Goal: Communication & Community: Answer question/provide support

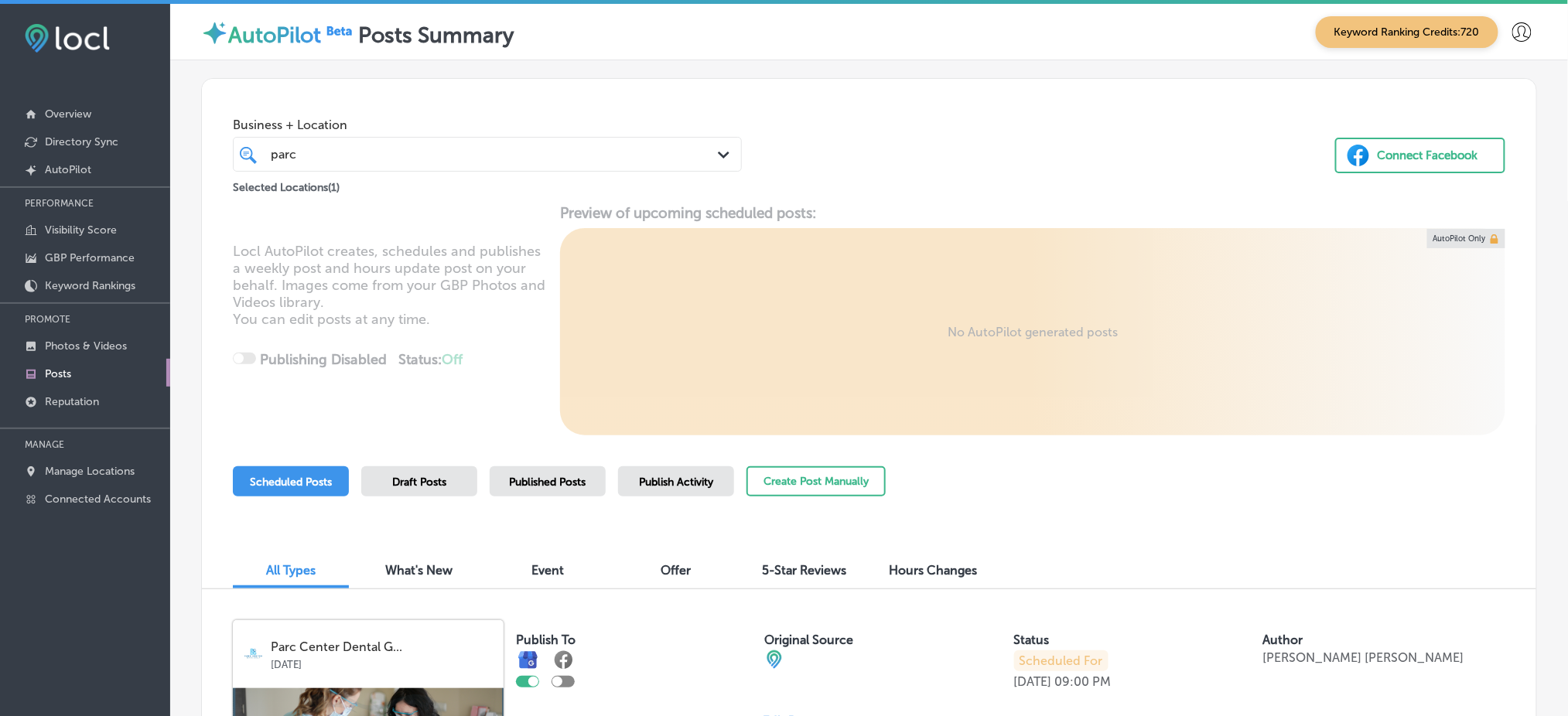
scroll to position [1094, 0]
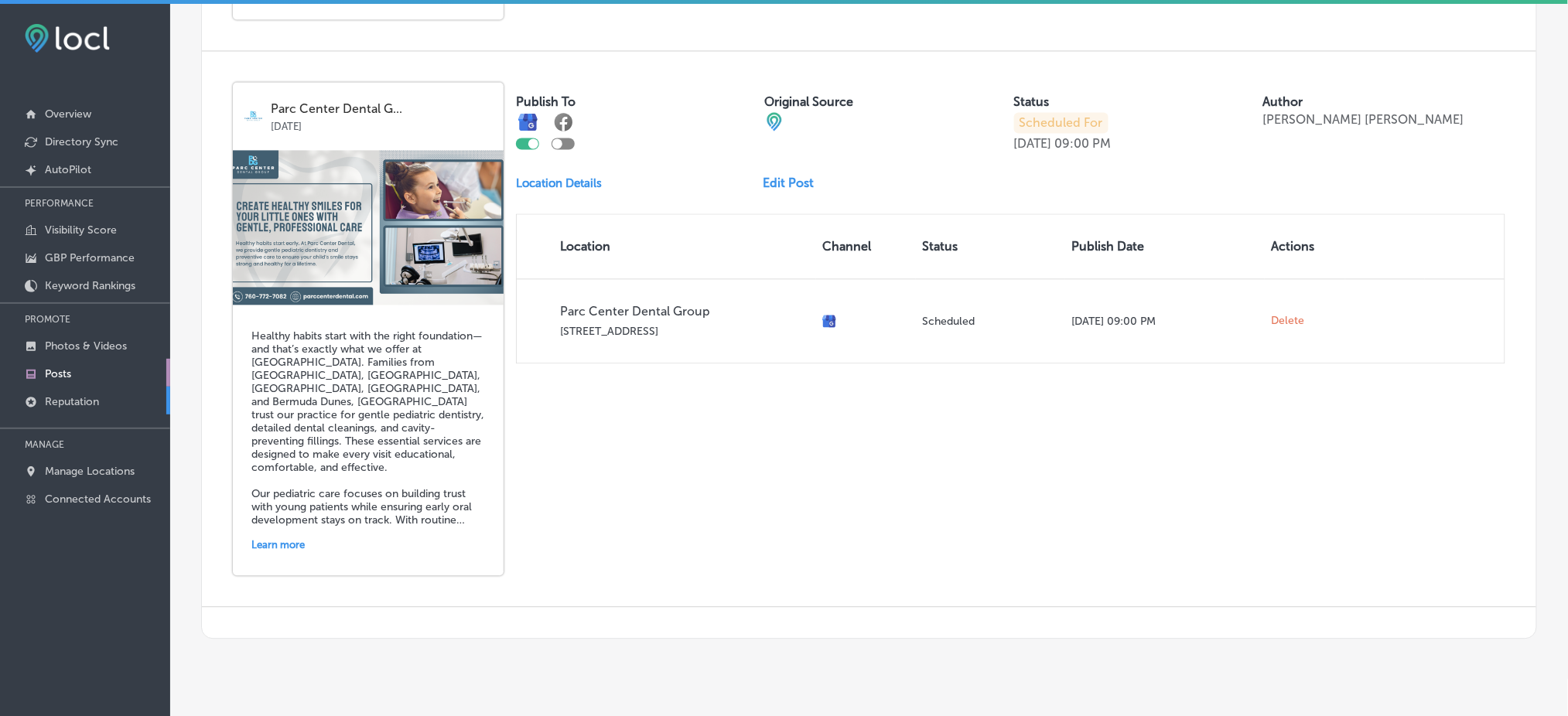
click at [96, 395] on p "Reputation" at bounding box center [72, 402] width 54 height 13
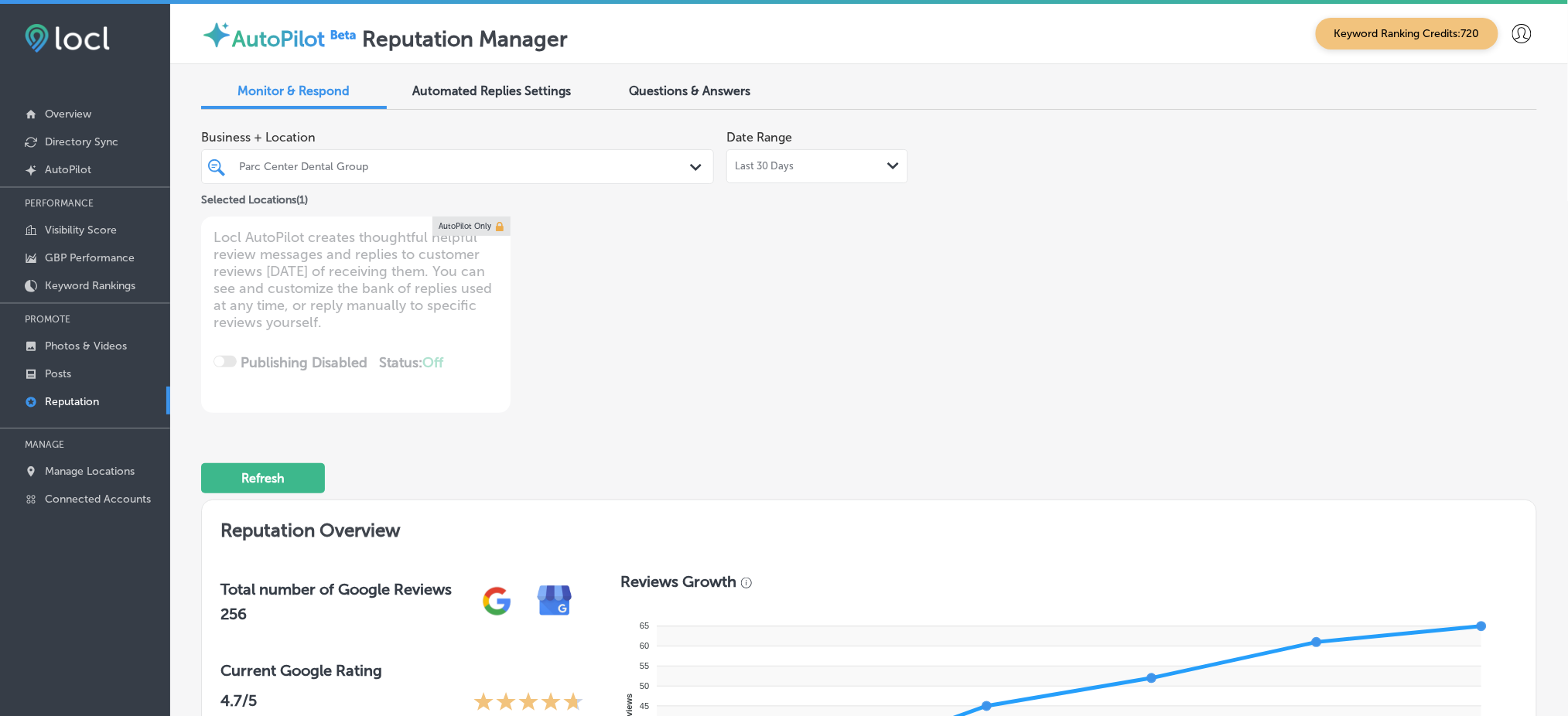
click at [485, 167] on div "Parc Center Dental Group" at bounding box center [465, 166] width 452 height 13
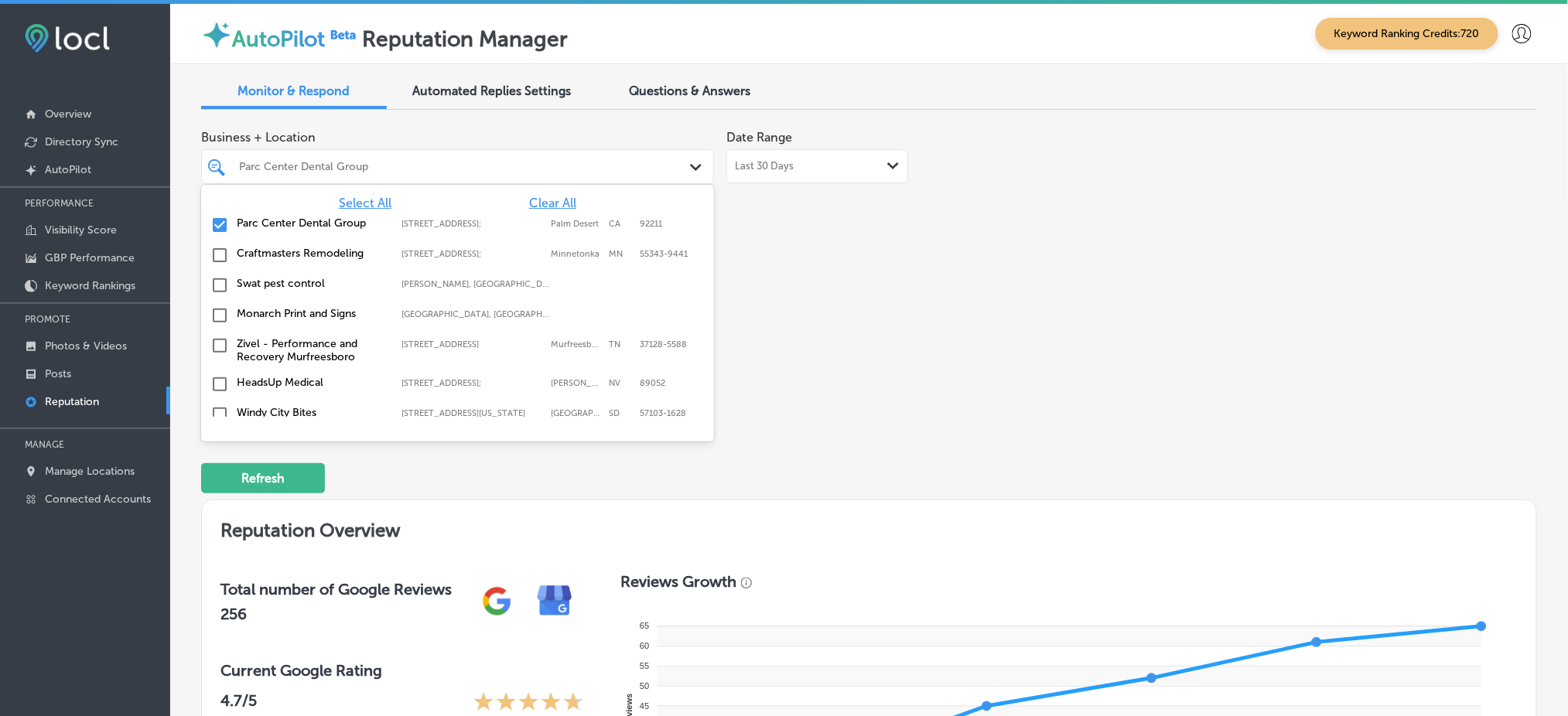
click at [529, 197] on span "Clear All" at bounding box center [552, 203] width 47 height 15
click at [361, 200] on span "Select All" at bounding box center [365, 203] width 53 height 15
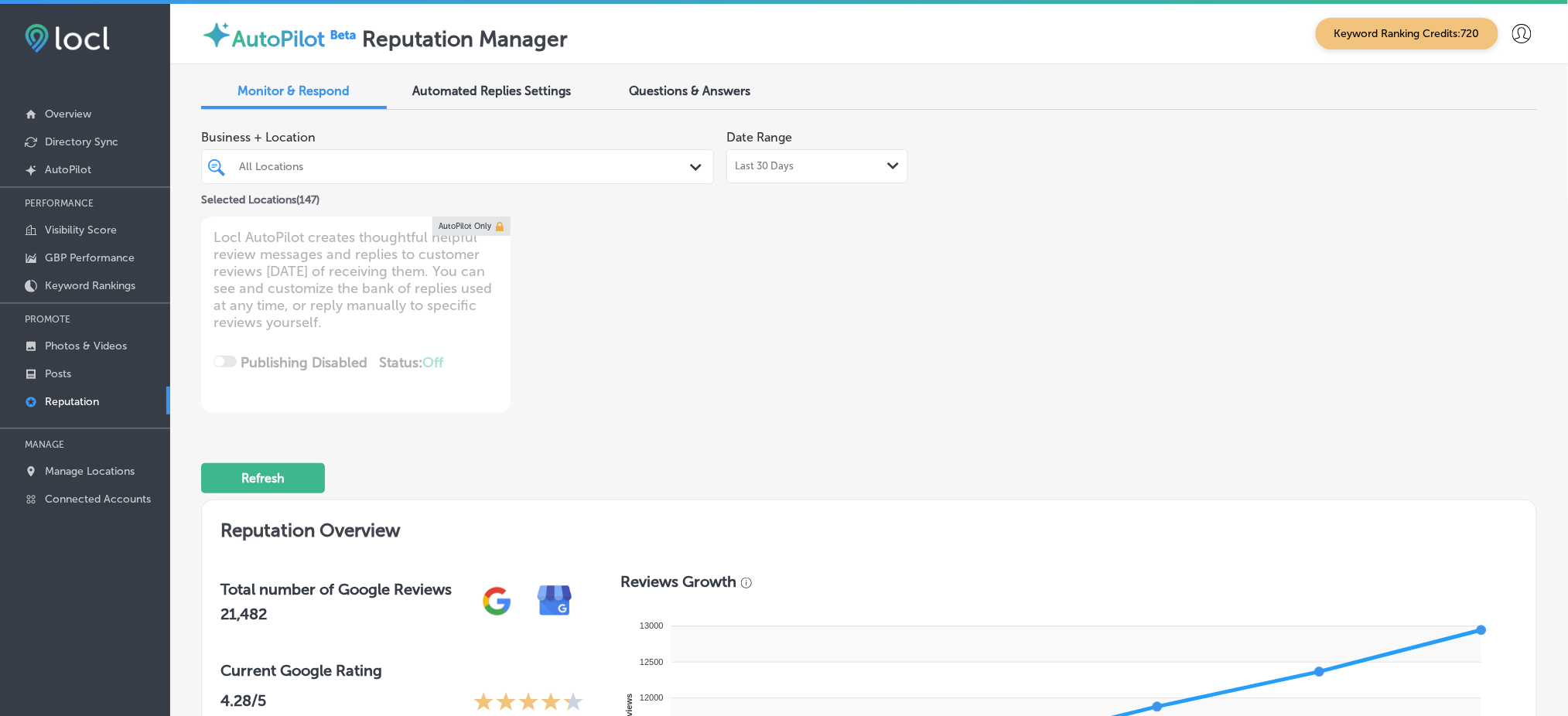
click at [554, 158] on div at bounding box center [435, 166] width 396 height 20
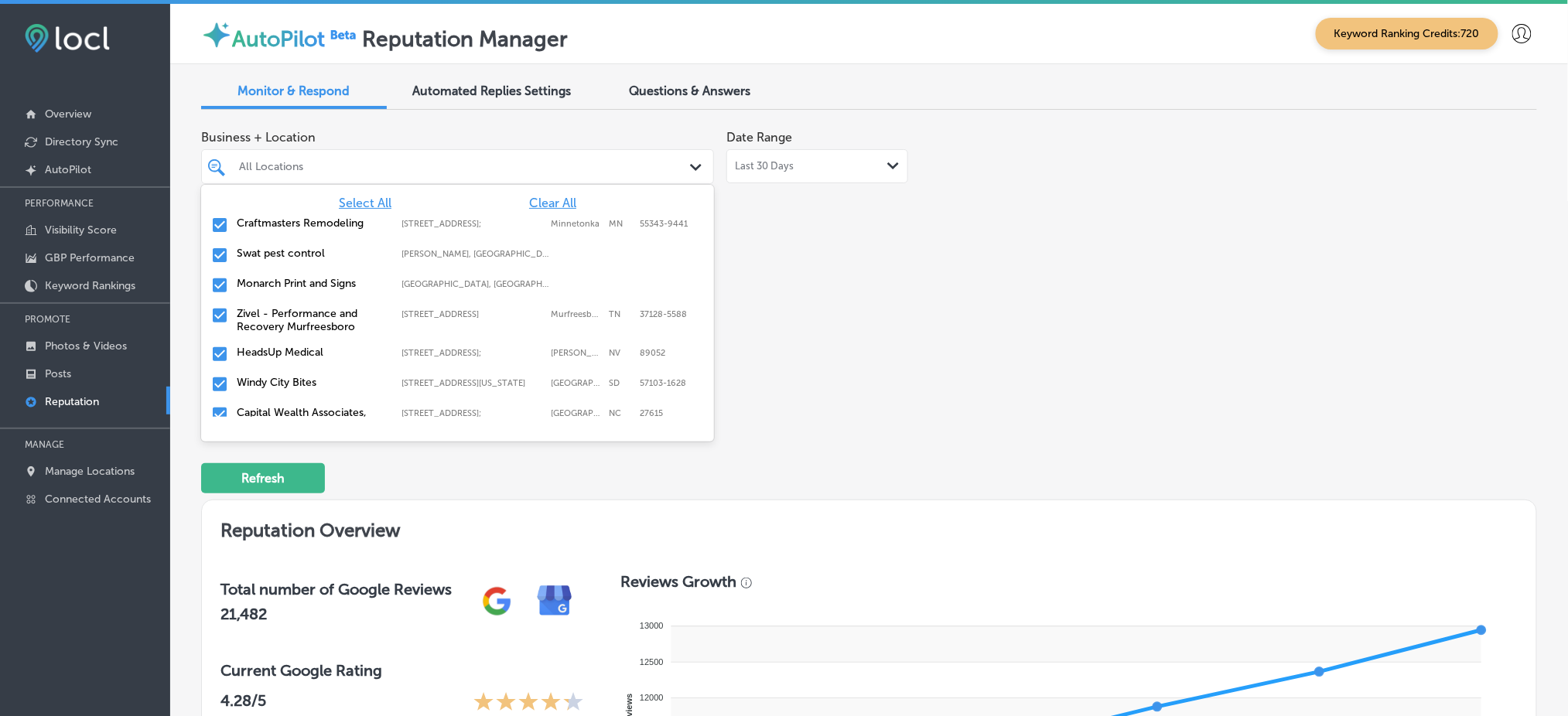
click at [554, 158] on div at bounding box center [435, 166] width 396 height 20
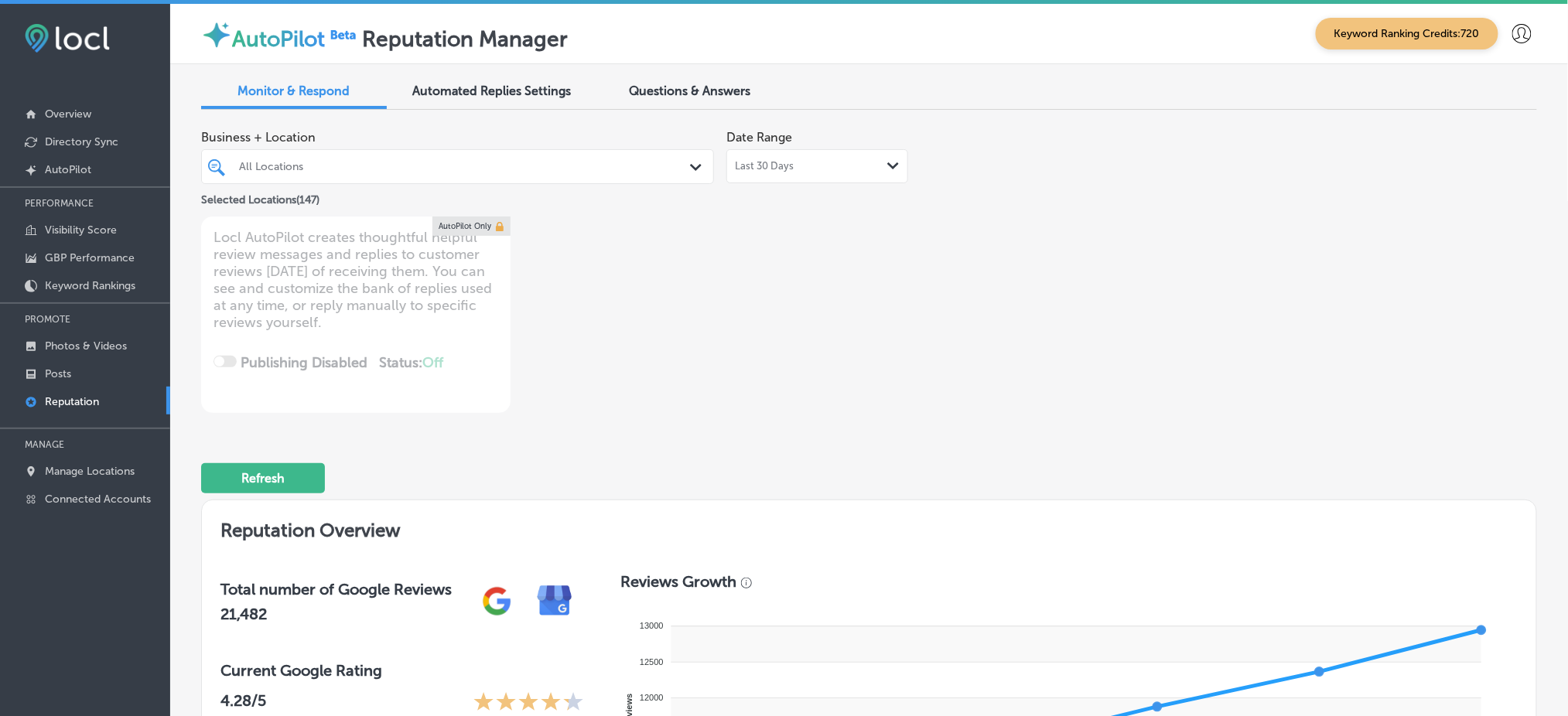
click at [867, 296] on div "Business + Location 0 results available. Select is focused ,type to refine list…" at bounding box center [602, 267] width 802 height 291
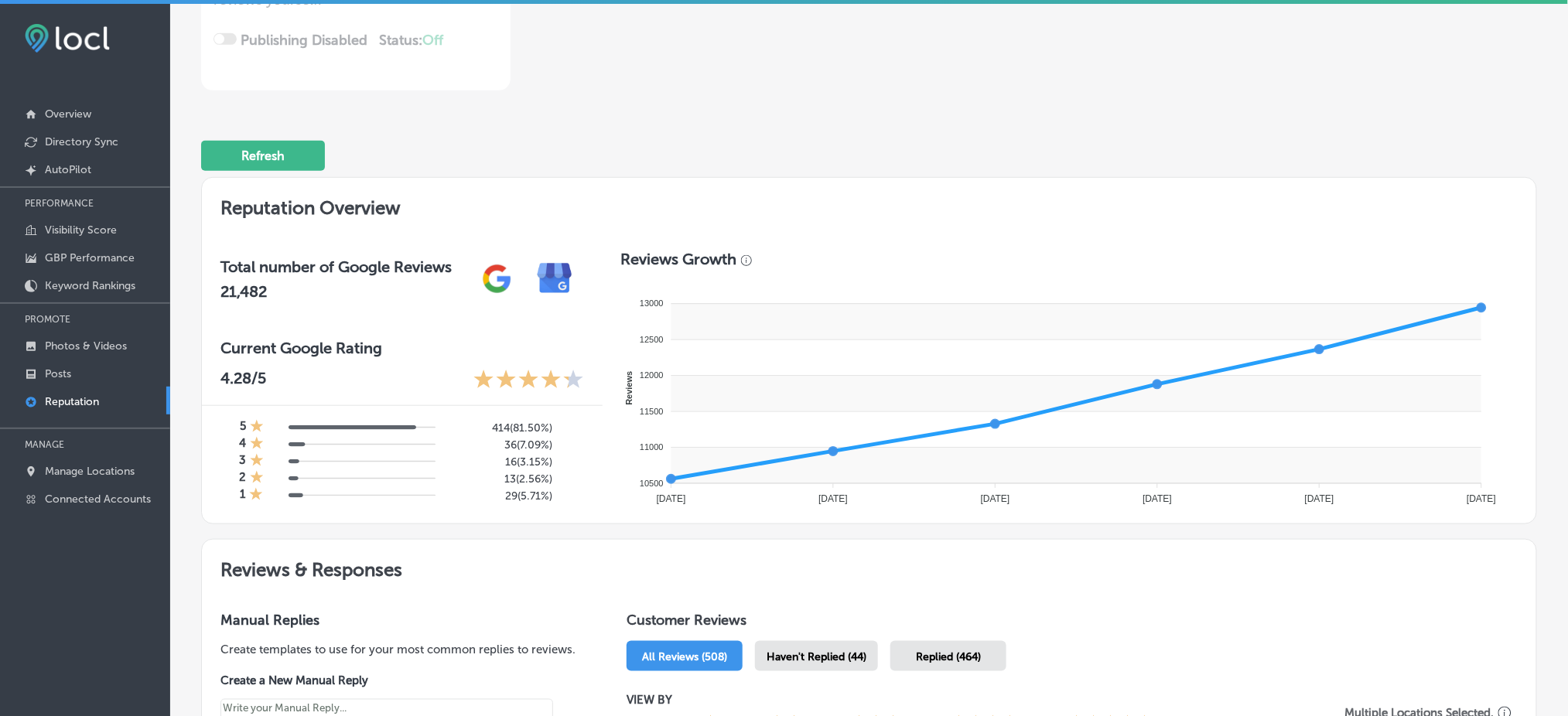
scroll to position [412, 0]
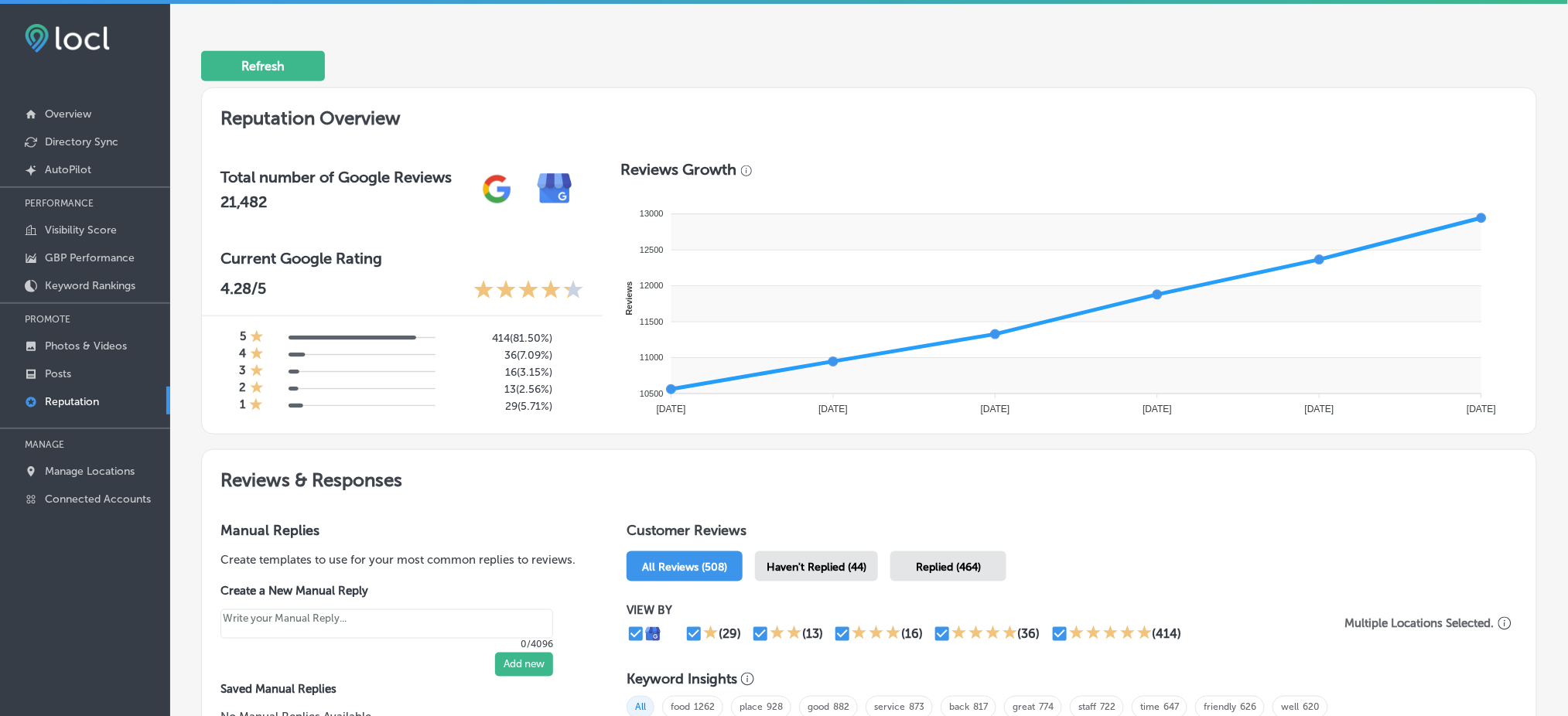
click at [819, 574] on div "Haven't Replied (44)" at bounding box center [817, 566] width 123 height 30
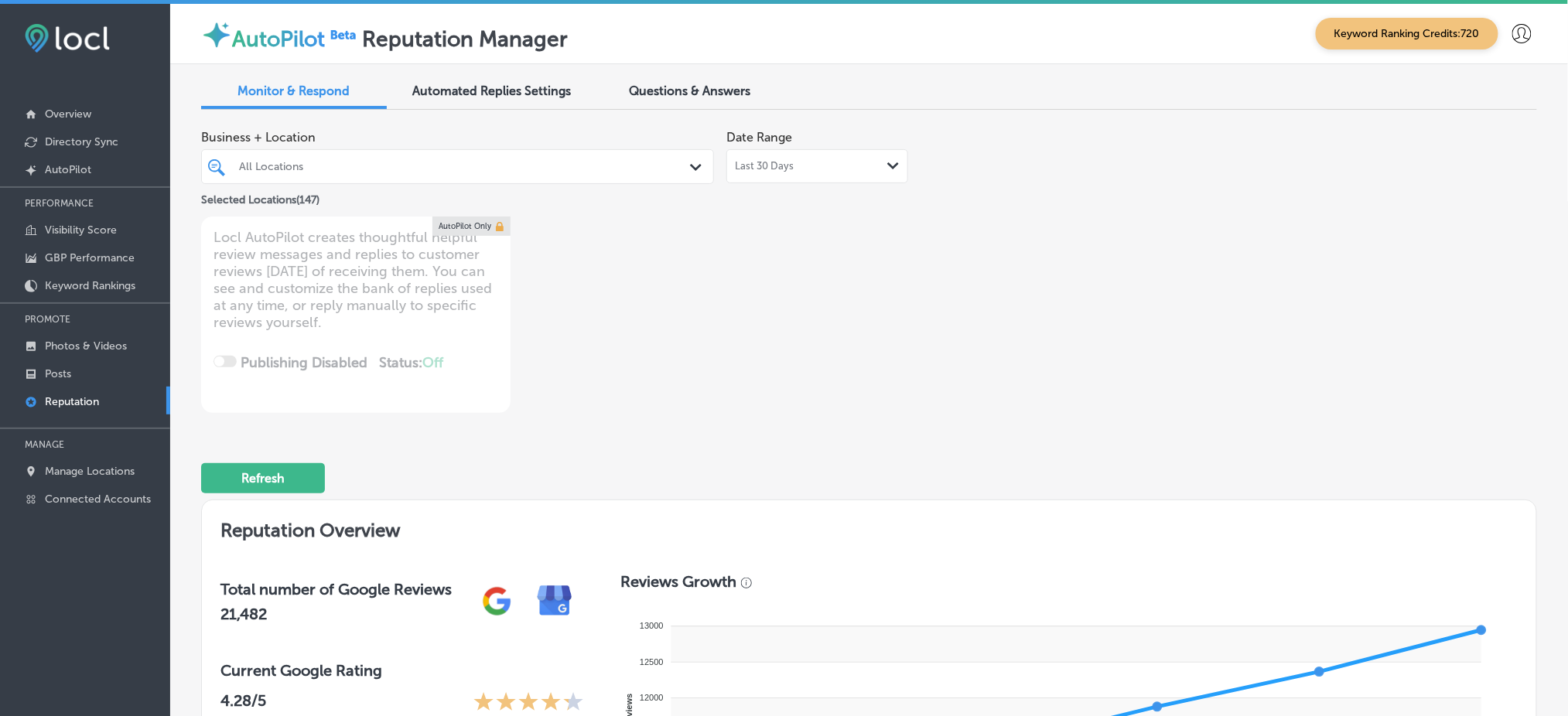
click at [464, 167] on div "All Locations" at bounding box center [465, 166] width 452 height 13
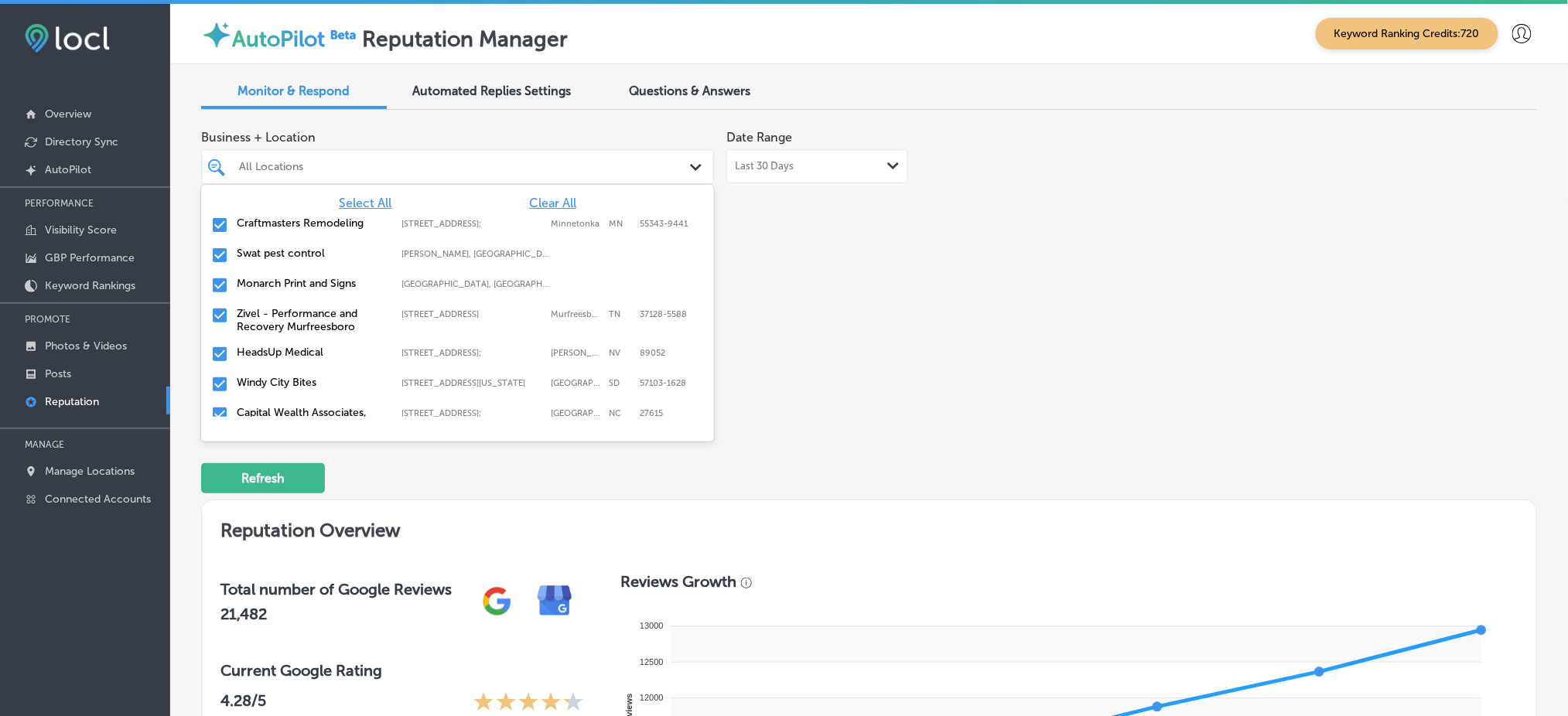
click at [555, 204] on span "Clear All" at bounding box center [552, 203] width 47 height 15
type textarea "x"
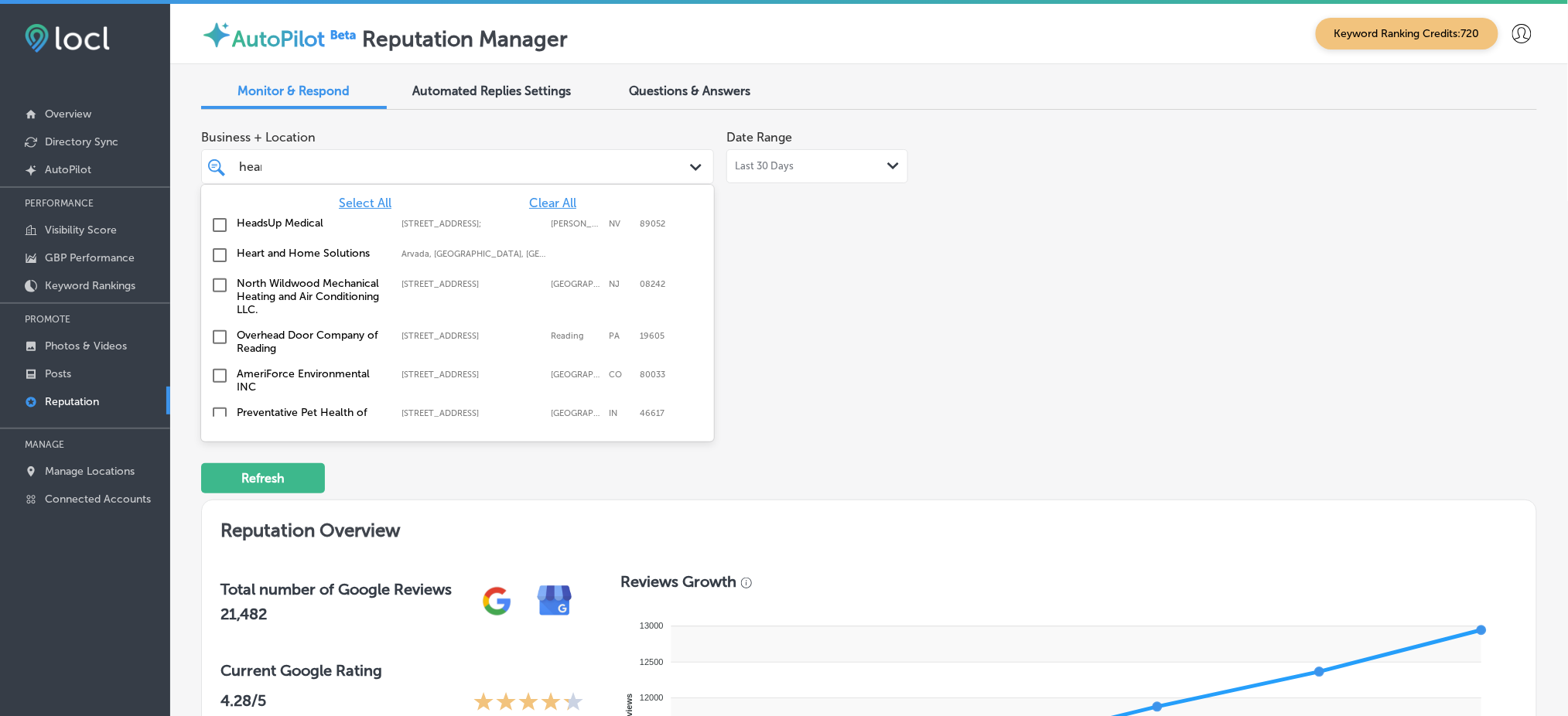
type input "heart"
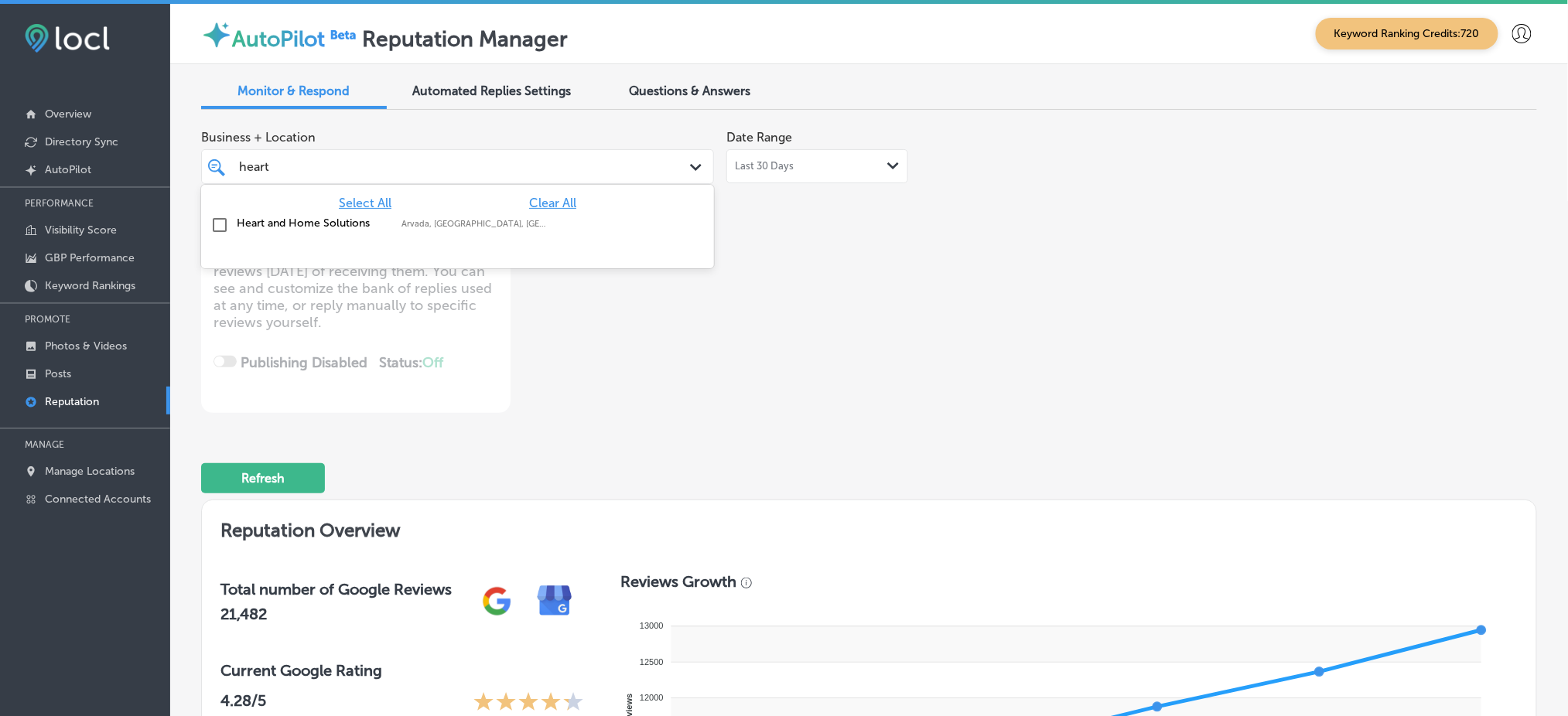
click at [587, 219] on div "Heart and Home Solutions Arvada, [GEOGRAPHIC_DATA], [GEOGRAPHIC_DATA] | [GEOGRA…" at bounding box center [422, 223] width 373 height 13
type textarea "x"
type input "heart"
click at [907, 270] on div "Business + Location option focused, 2 of 148. 2 results available for search te…" at bounding box center [602, 267] width 802 height 291
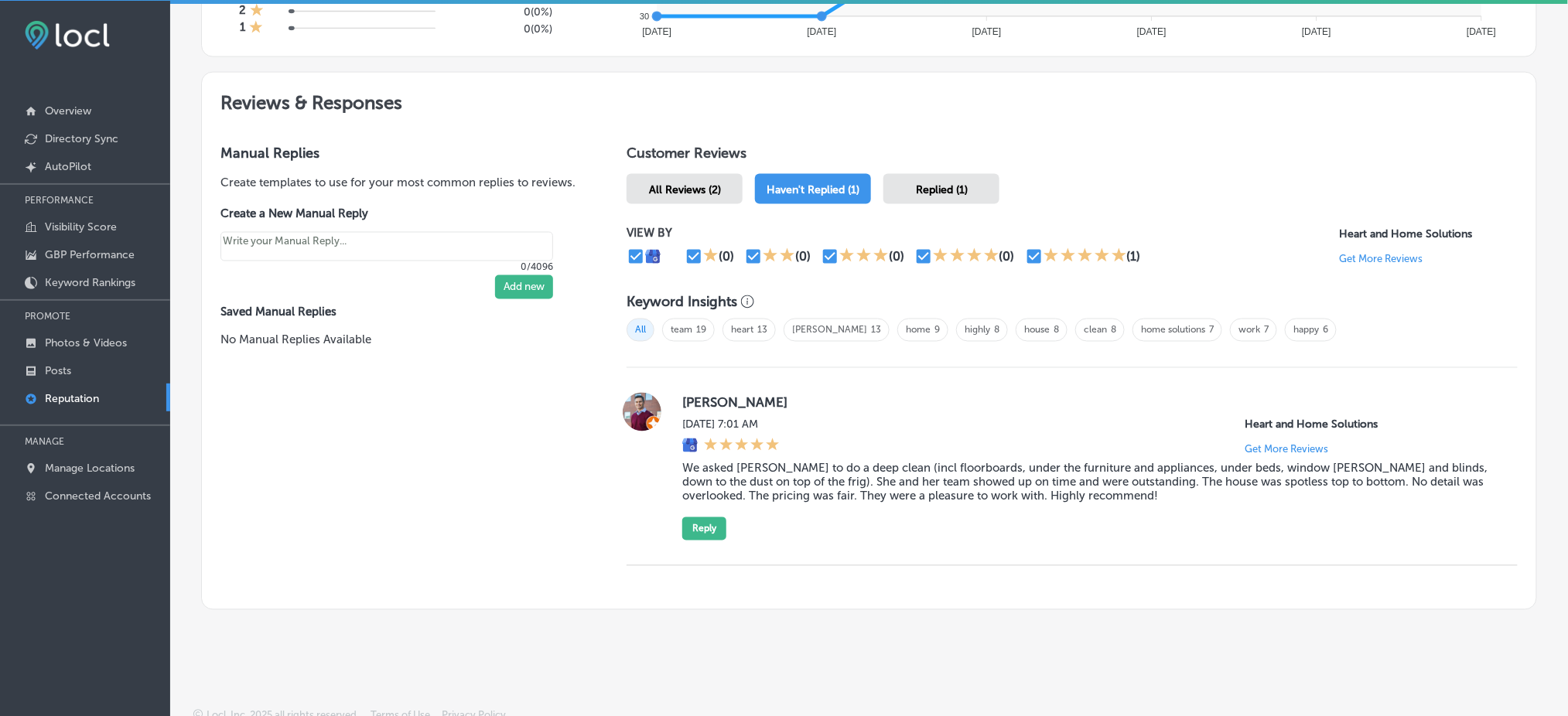
scroll to position [795, 0]
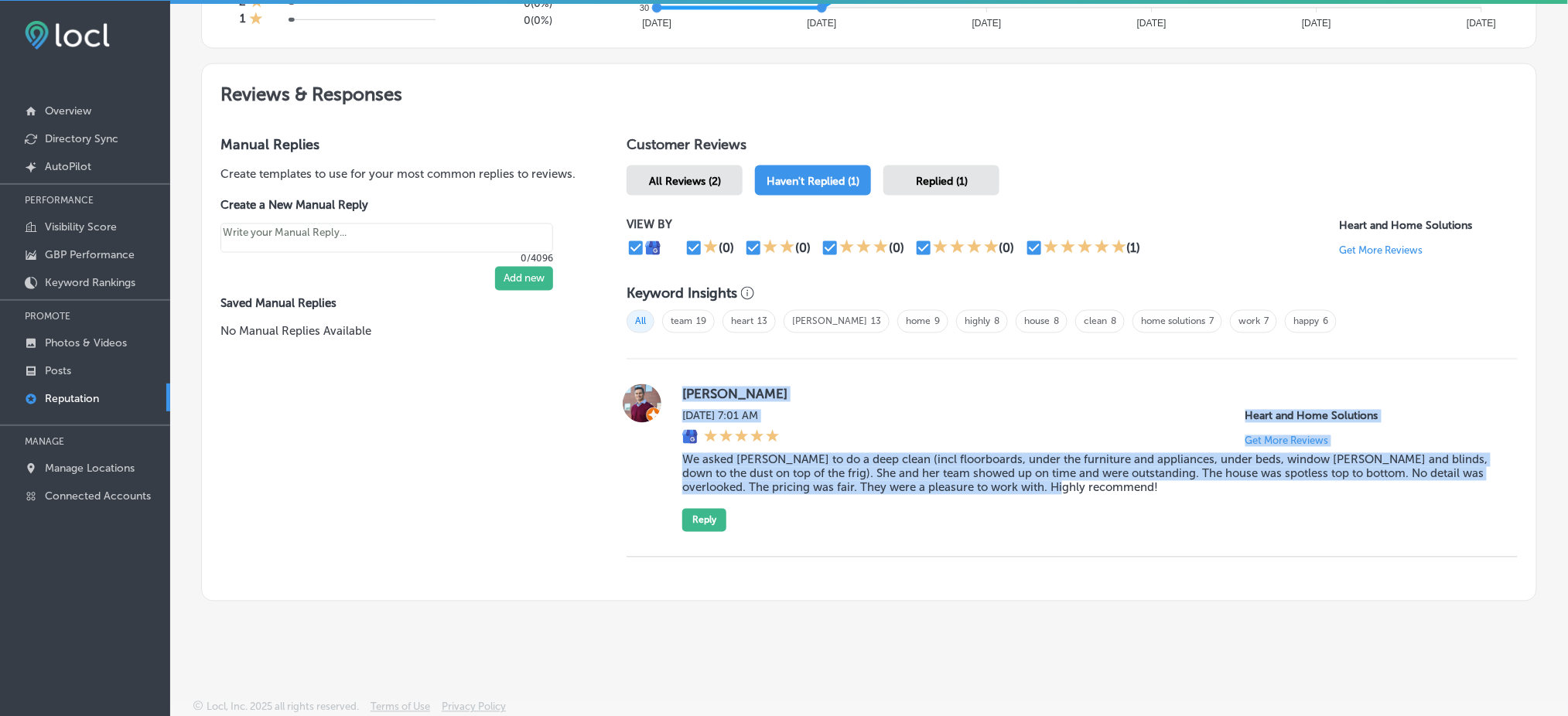
drag, startPoint x: 682, startPoint y: 385, endPoint x: 1093, endPoint y: 487, distance: 423.5
click at [1093, 487] on div "[PERSON_NAME][DATE] 7:01 AM Heart and Home Solutions Get More Reviews We asked …" at bounding box center [1086, 457] width 810 height 148
copy div "[PERSON_NAME][DATE] 7:01 AM Heart and Home Solutions Get More Reviews We asked …"
click at [1105, 394] on label "[PERSON_NAME]" at bounding box center [1086, 394] width 810 height 16
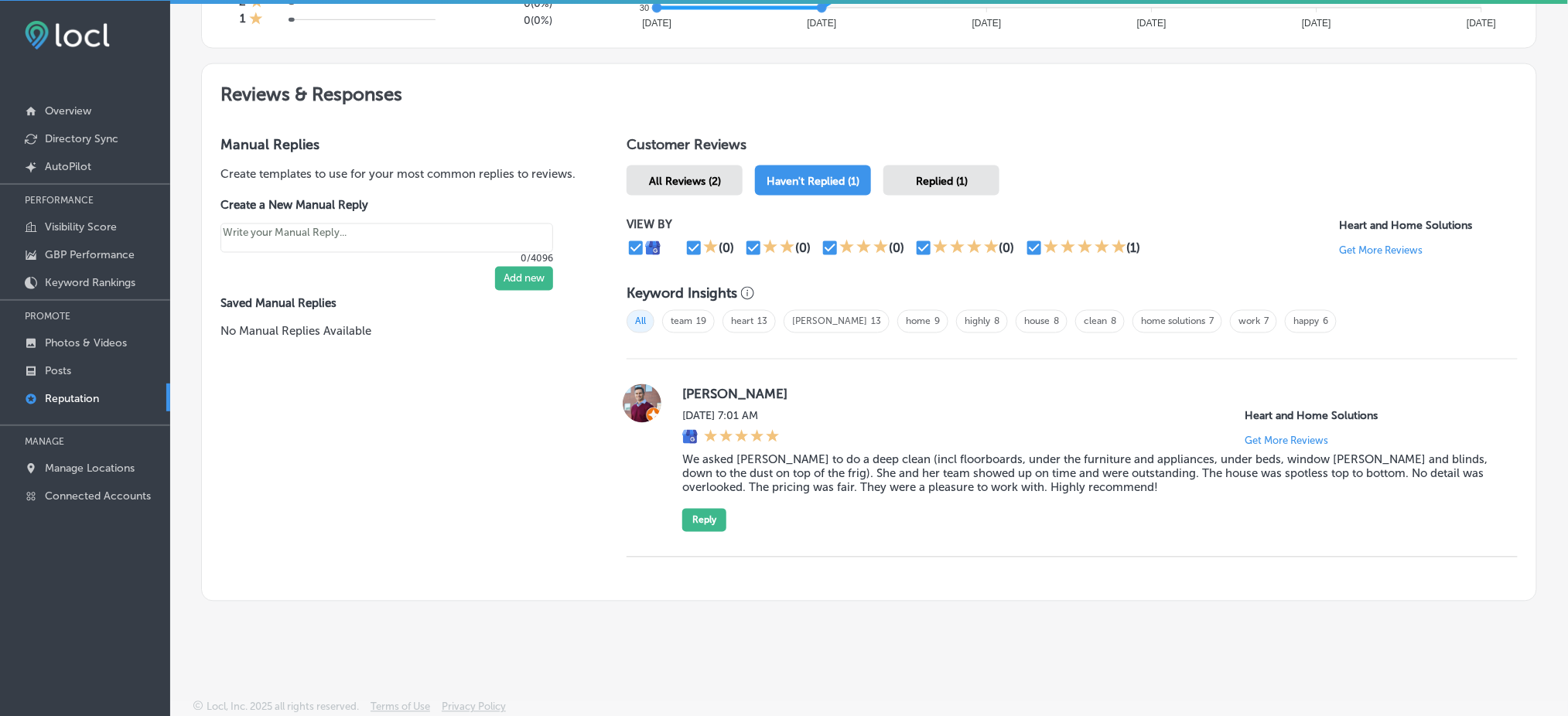
click at [955, 175] on span "Replied (1)" at bounding box center [942, 181] width 52 height 13
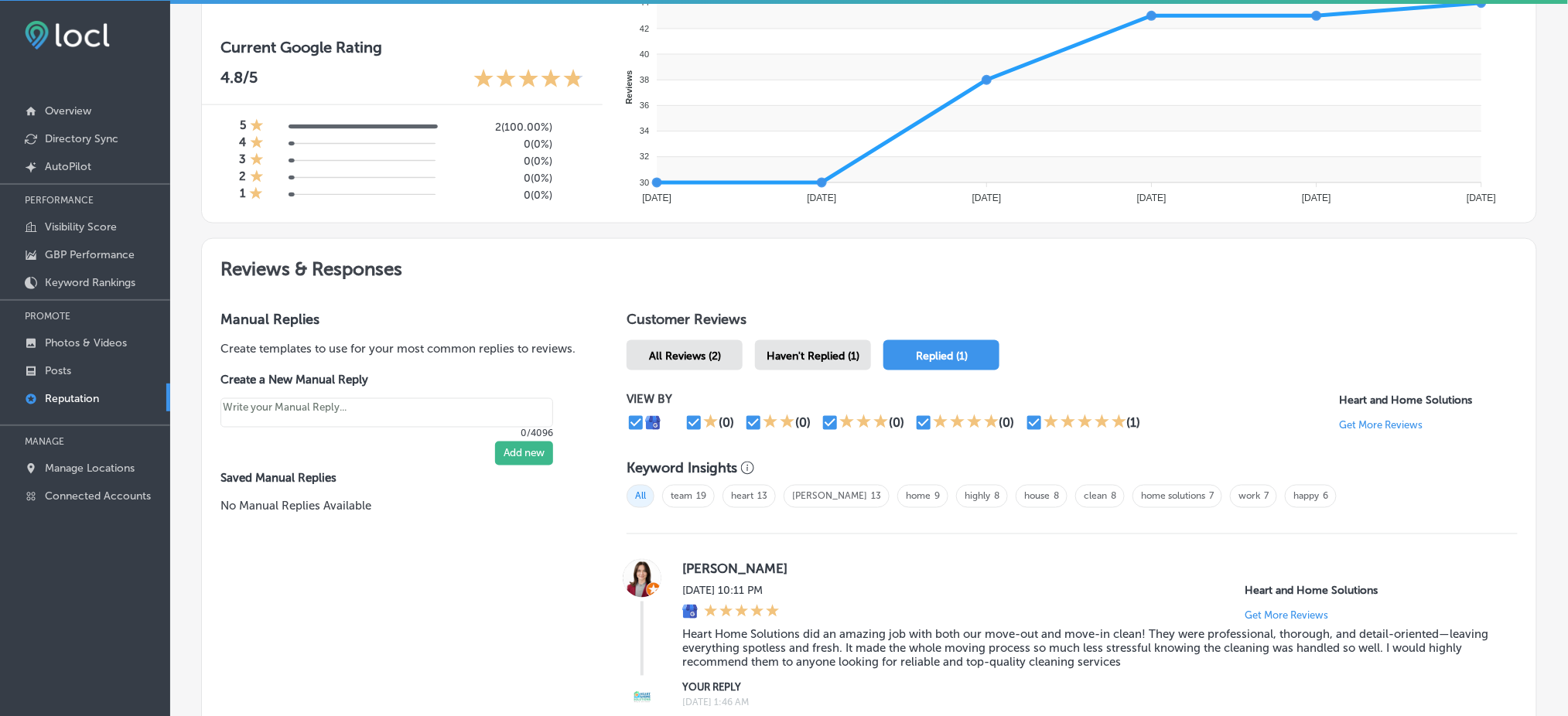
scroll to position [795, 0]
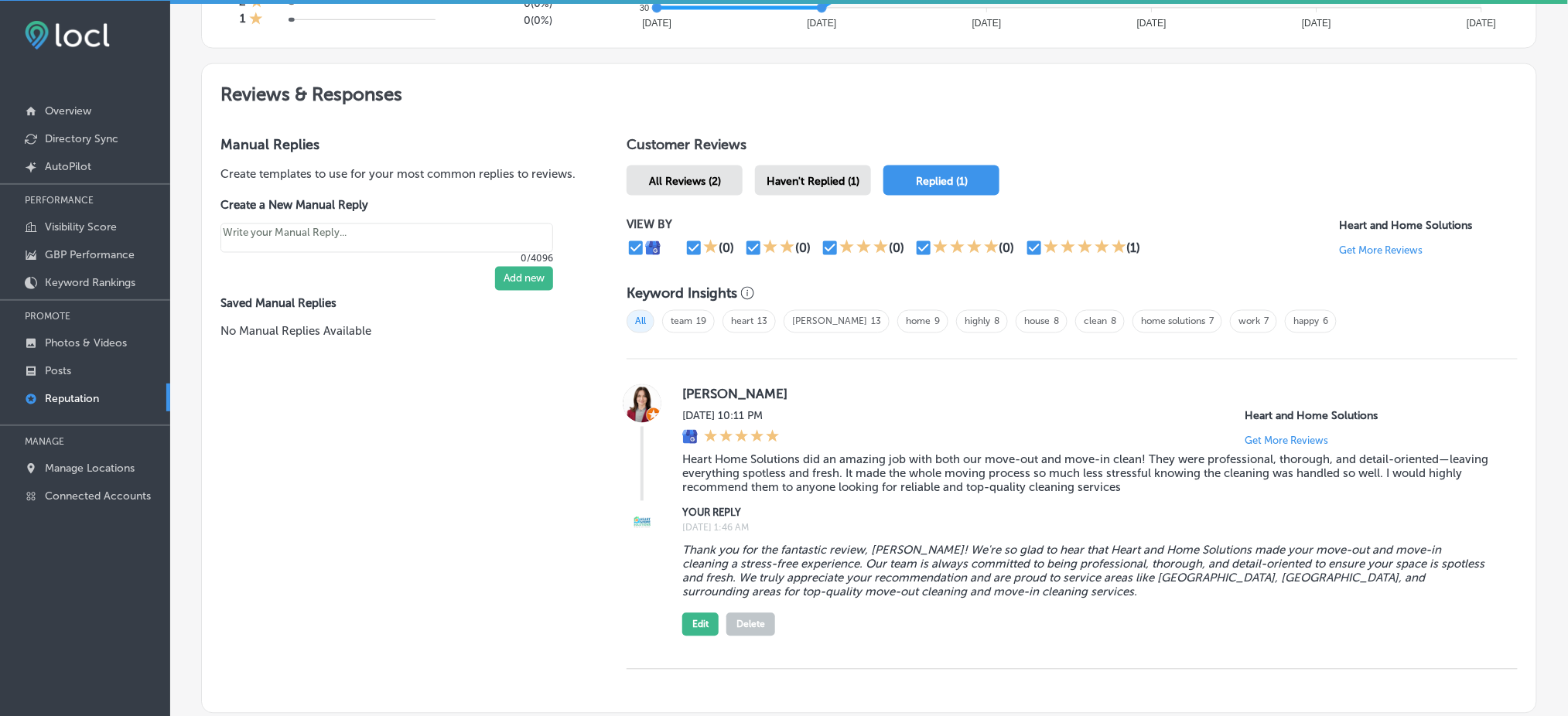
click at [832, 175] on span "Haven't Replied (1)" at bounding box center [813, 181] width 93 height 13
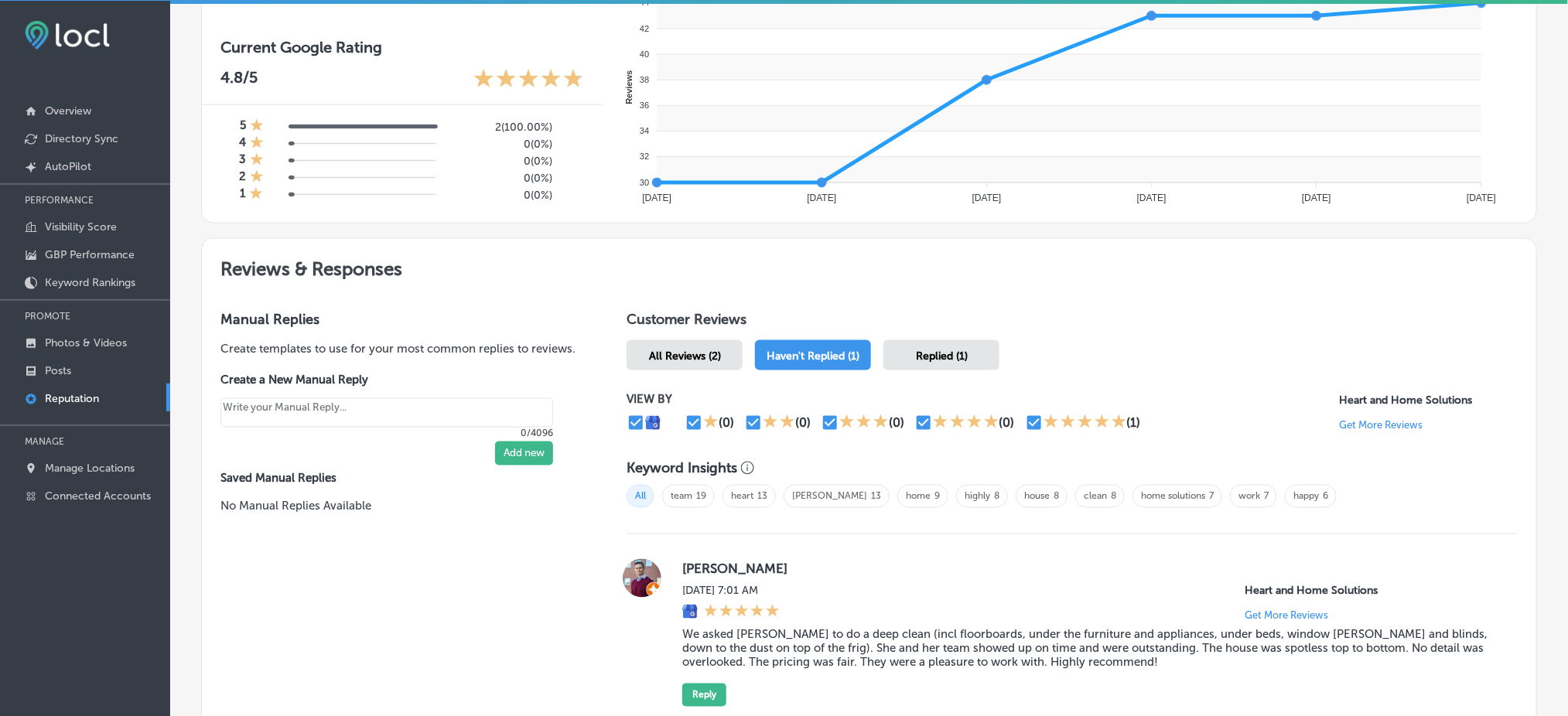
scroll to position [795, 0]
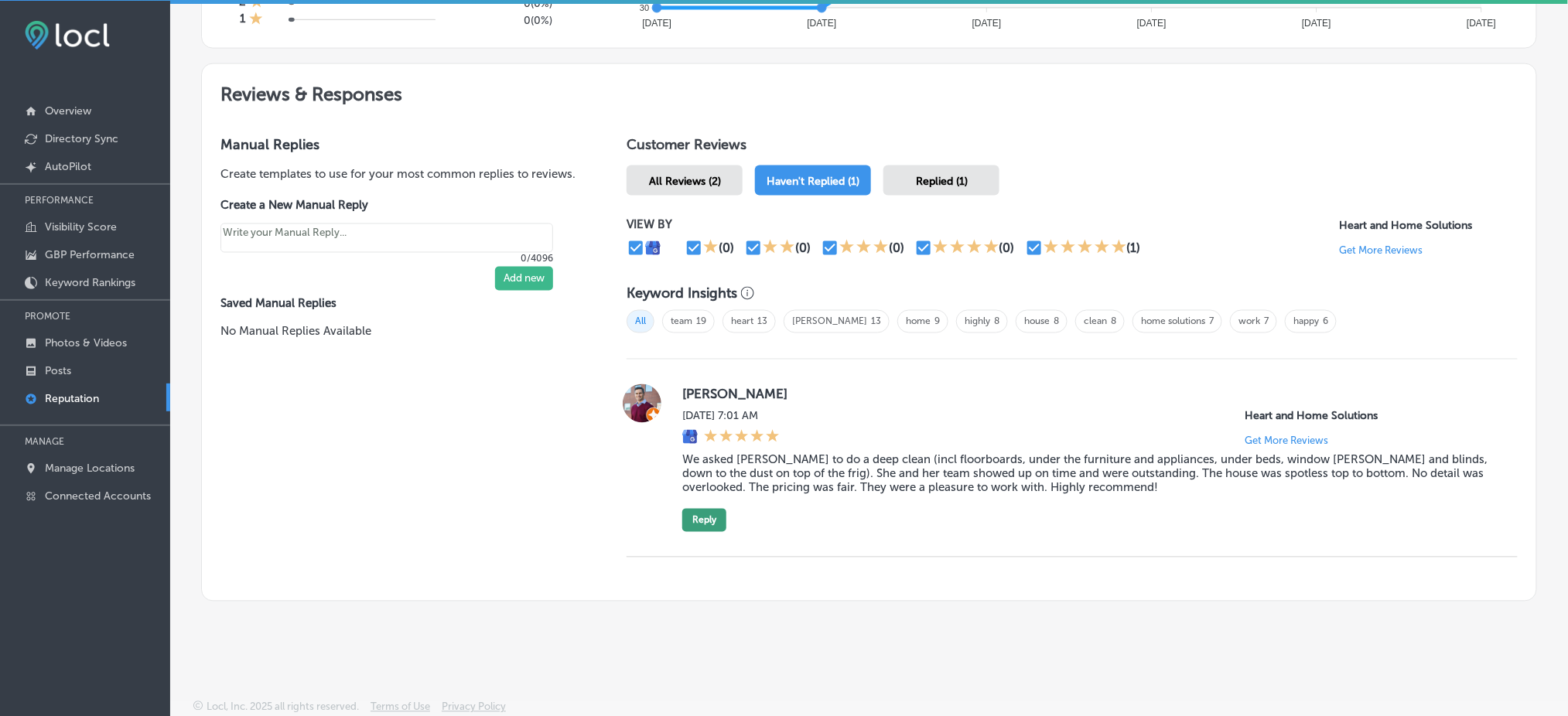
click at [714, 516] on button "Reply" at bounding box center [703, 520] width 44 height 23
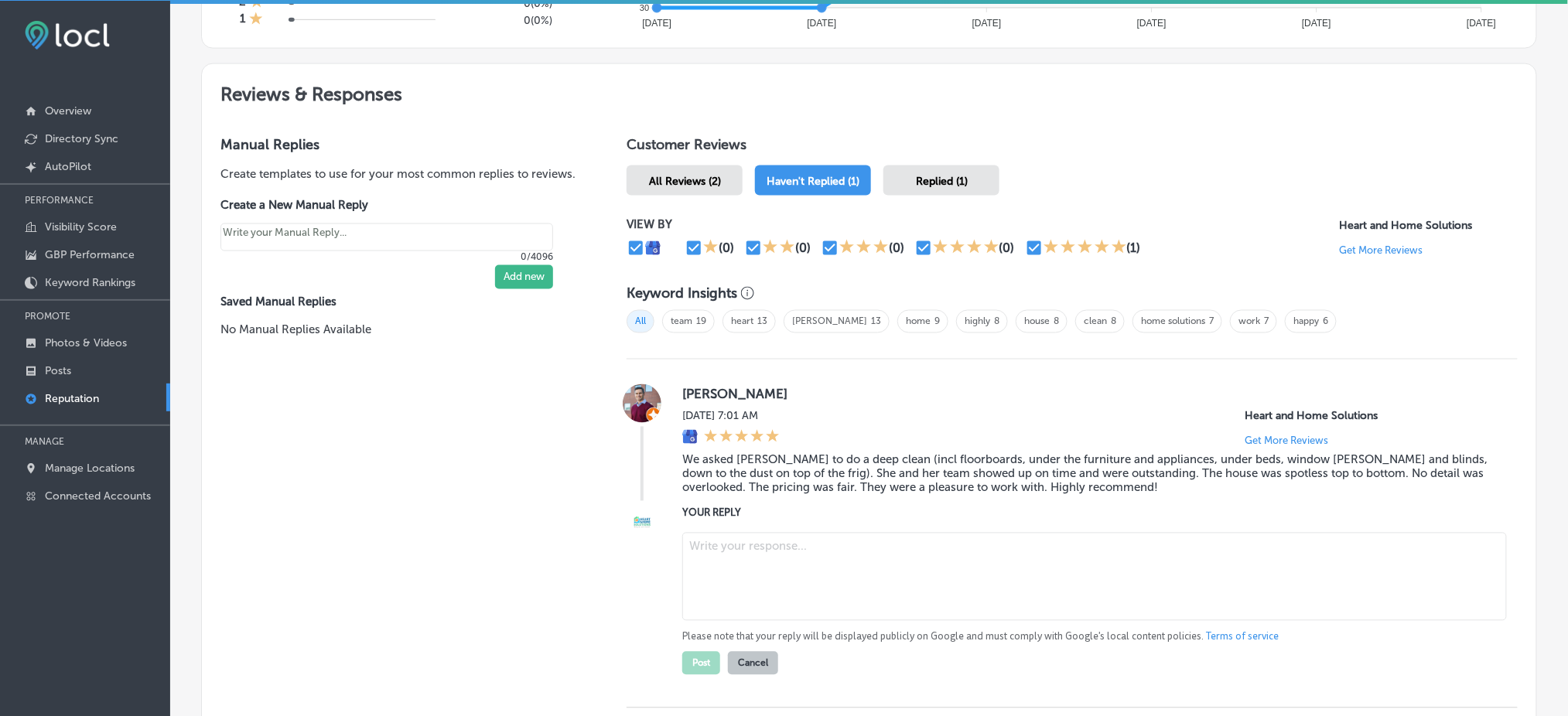
click at [770, 540] on textarea at bounding box center [1094, 577] width 824 height 88
type textarea "x"
paste textarea "Thank you for the wonderful review, [PERSON_NAME]! We're so glad to hear that o…"
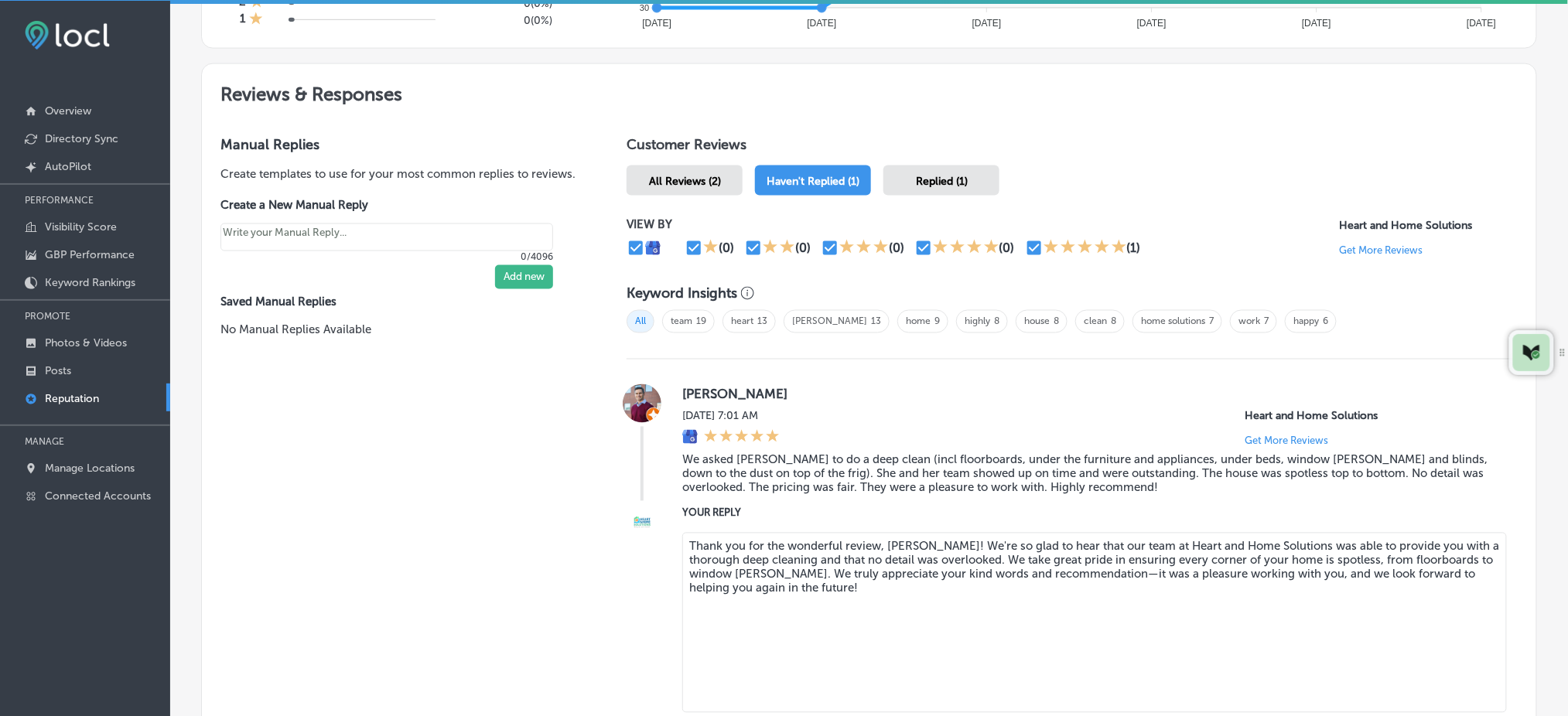
type textarea "Thank you for the wonderful review, [PERSON_NAME]! We're so glad to hear that o…"
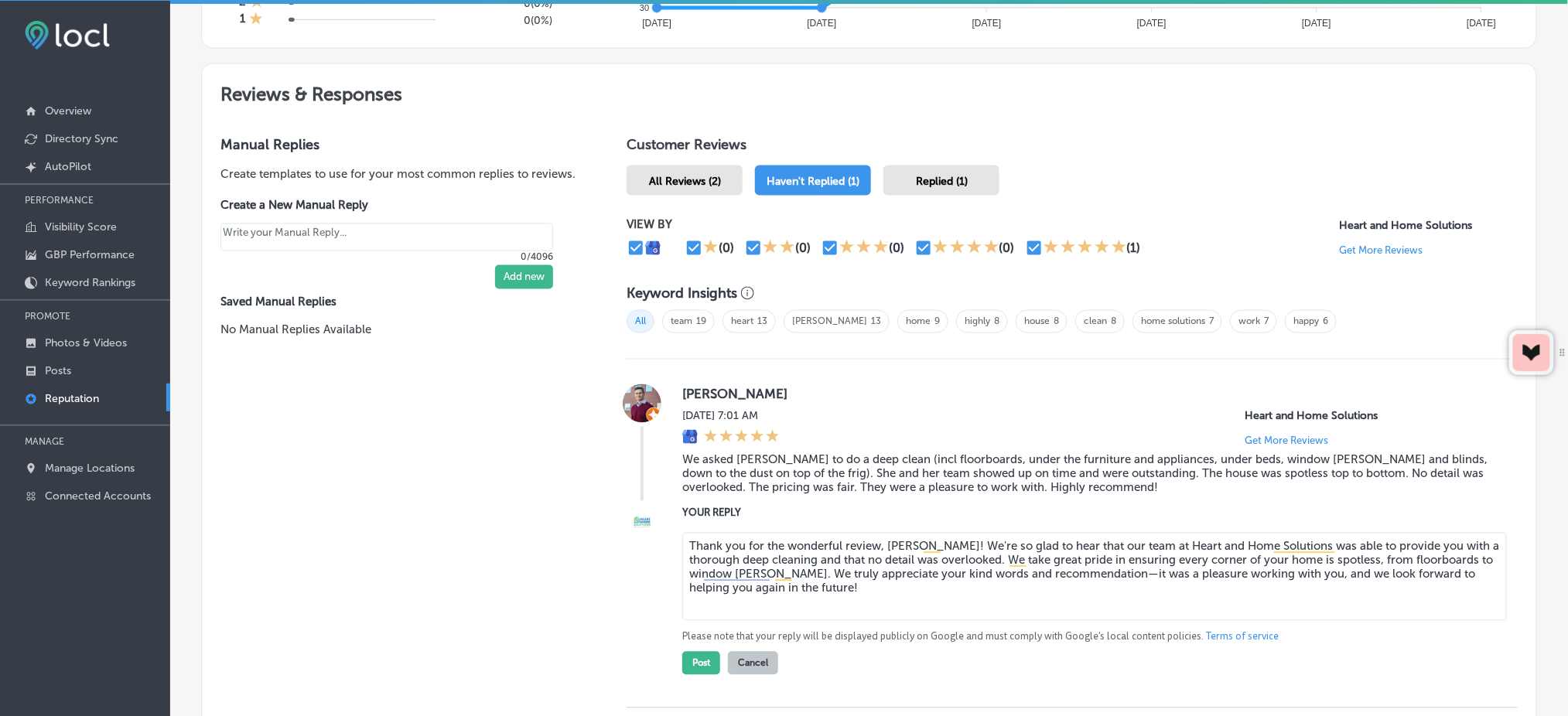
type textarea "x"
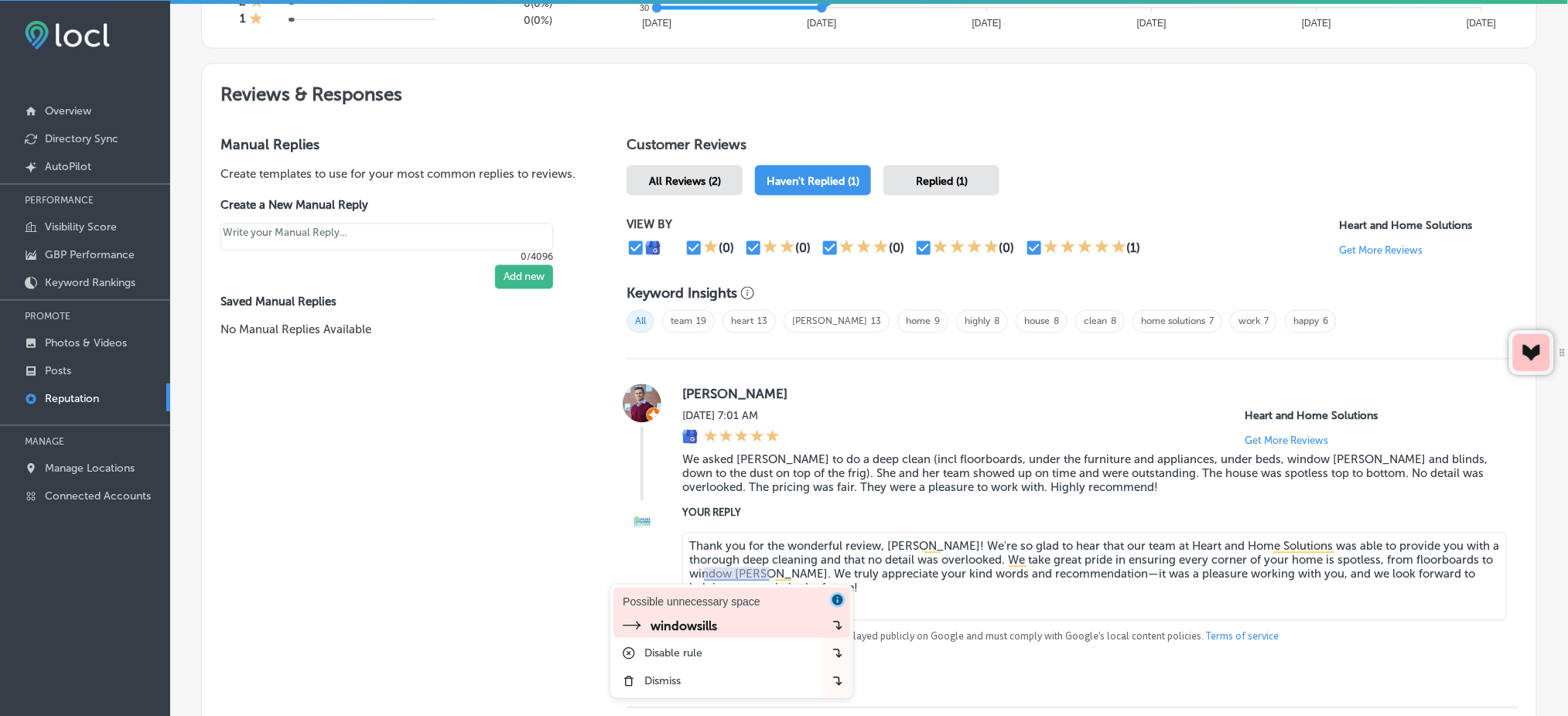
click at [737, 607] on div "Possible unnecessary space" at bounding box center [690, 602] width 137 height 16
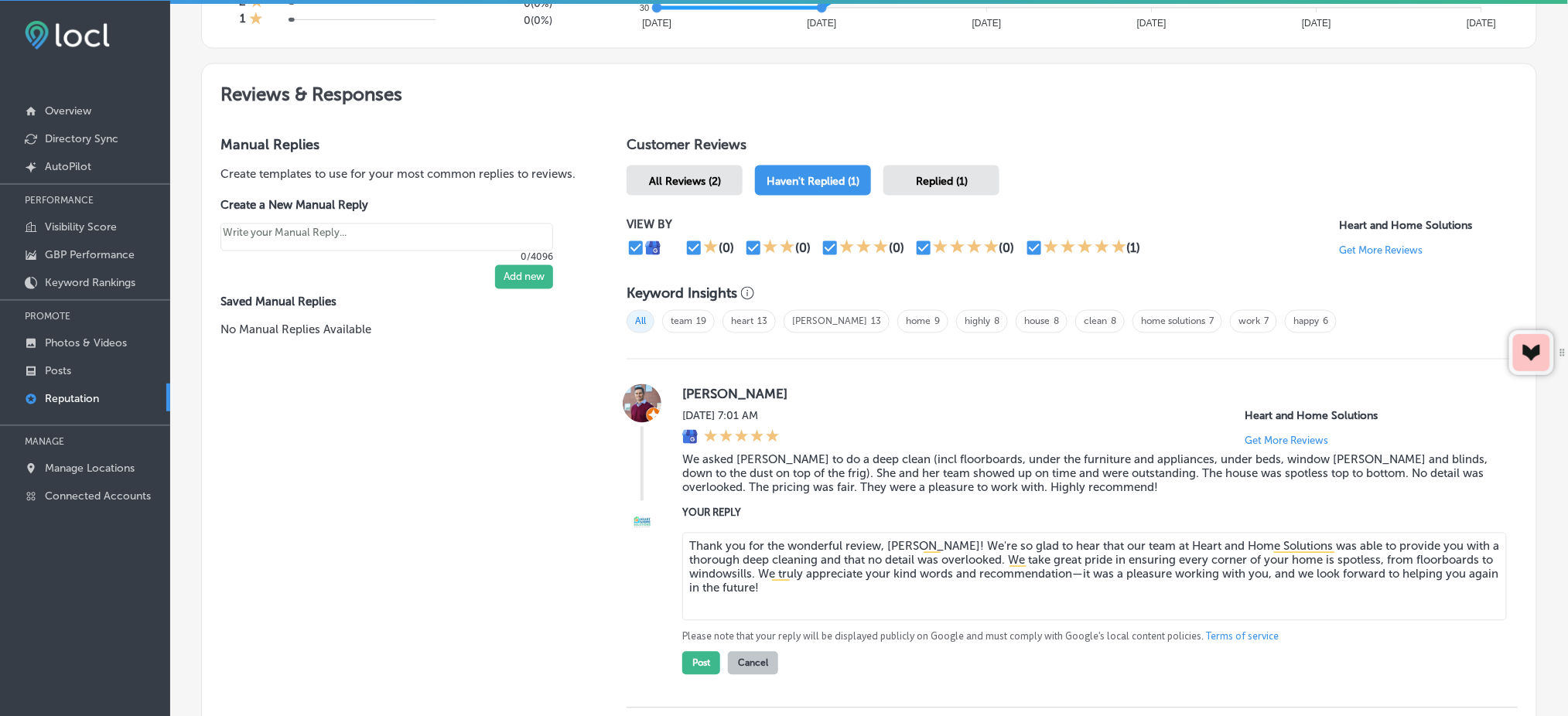
scroll to position [897, 0]
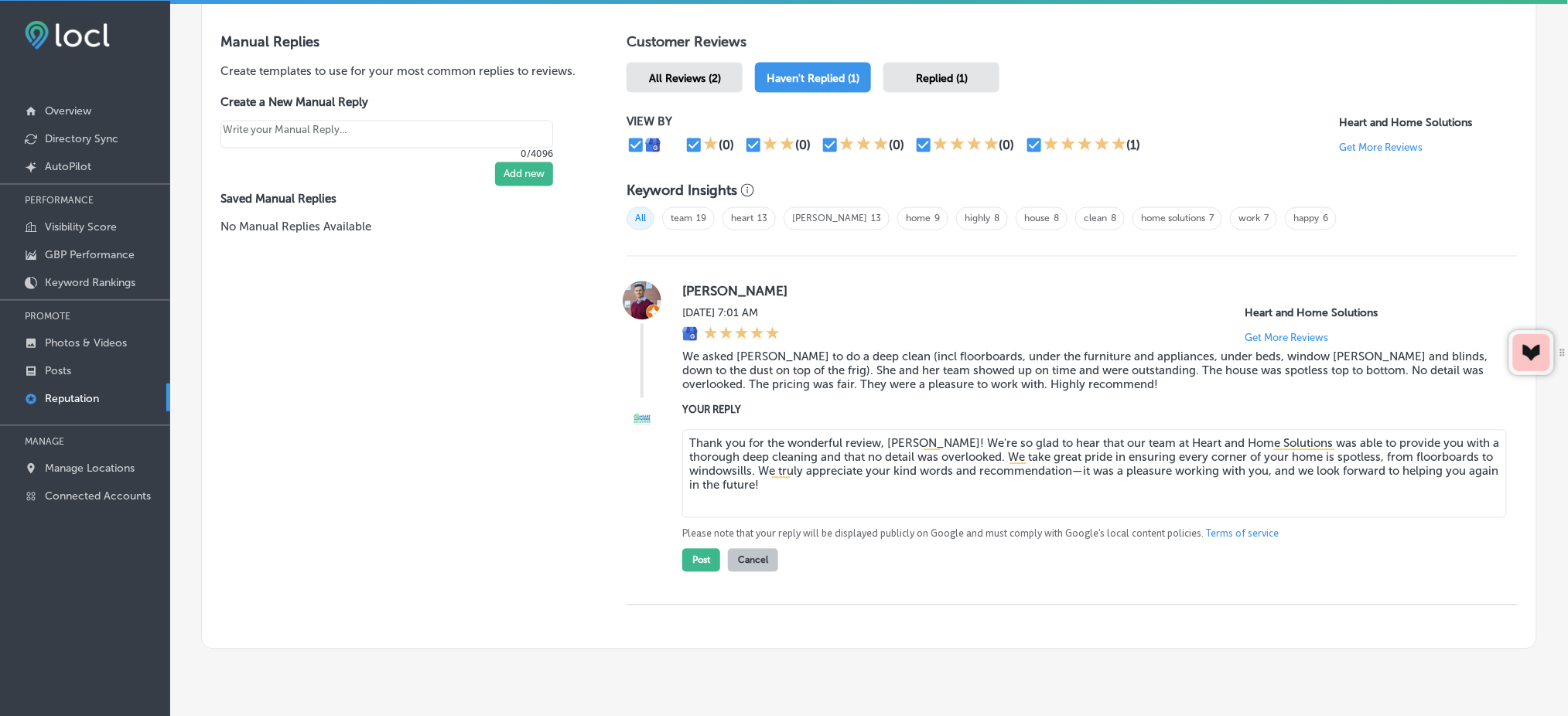
click at [804, 480] on textarea "Thank you for the wonderful review, [PERSON_NAME]! We're so glad to hear that o…" at bounding box center [1094, 473] width 824 height 88
type textarea "Thank you for the wonderful review, [PERSON_NAME]! We're so glad to hear that o…"
click at [691, 541] on div "Post Cancel" at bounding box center [729, 556] width 96 height 31
click at [684, 550] on button "Post" at bounding box center [700, 560] width 38 height 23
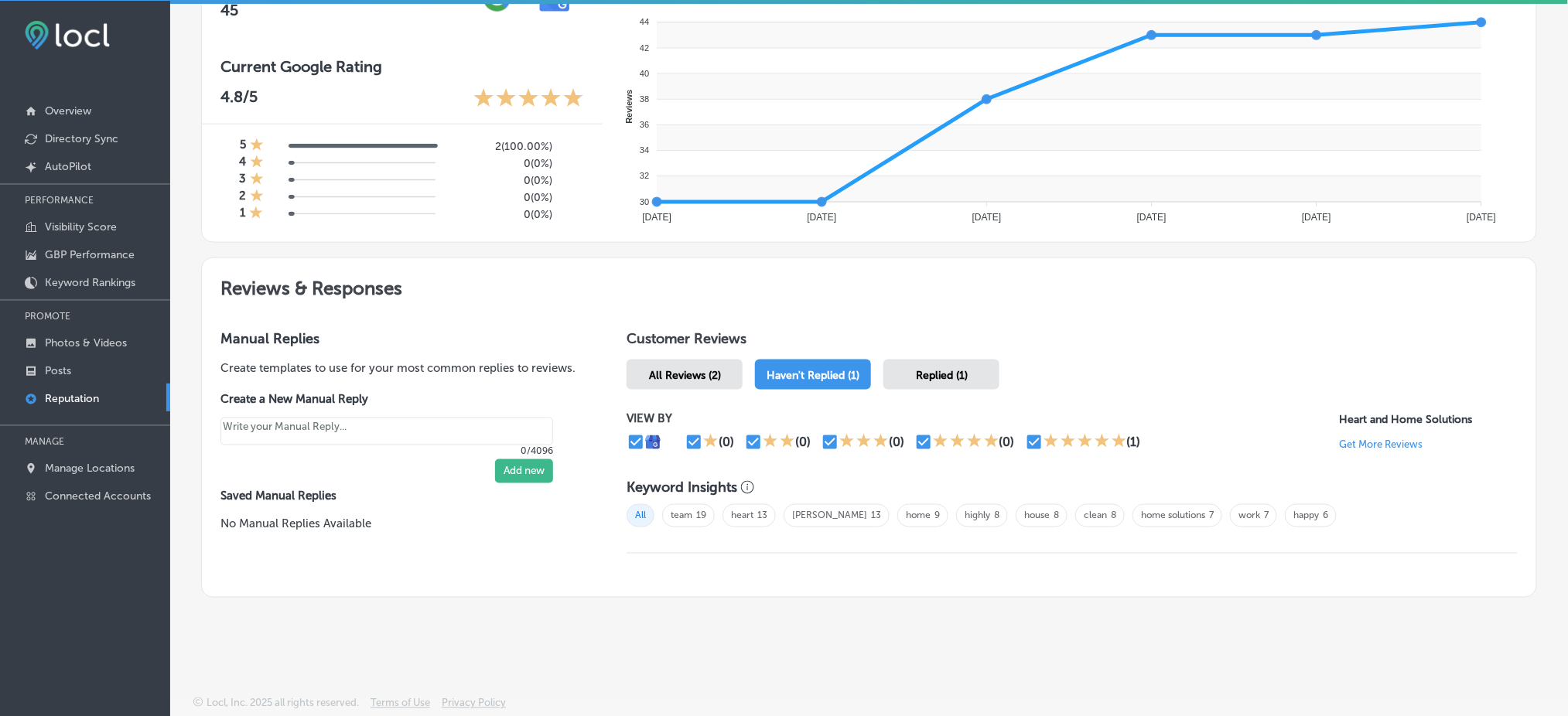
scroll to position [599, 0]
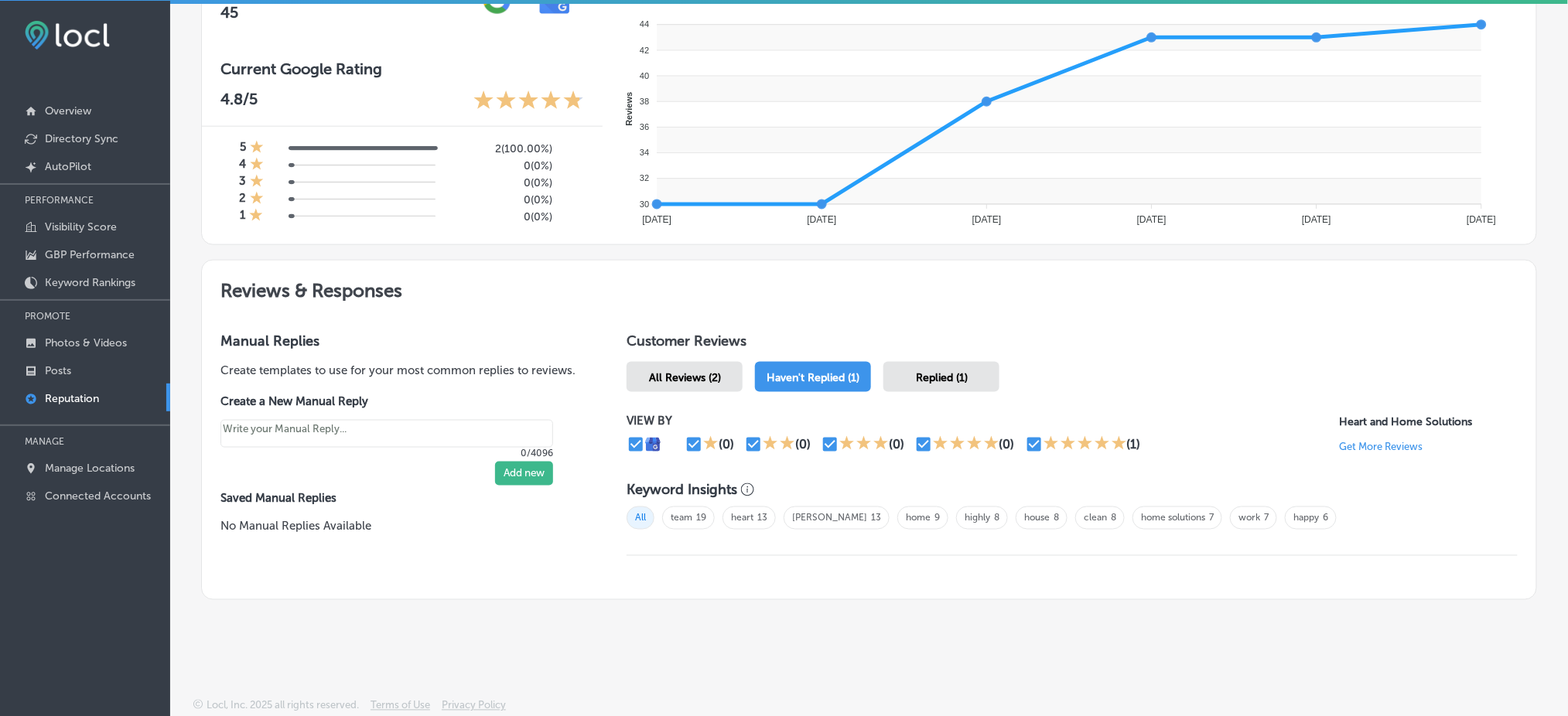
click at [706, 380] on div "All Reviews (2)" at bounding box center [684, 377] width 116 height 30
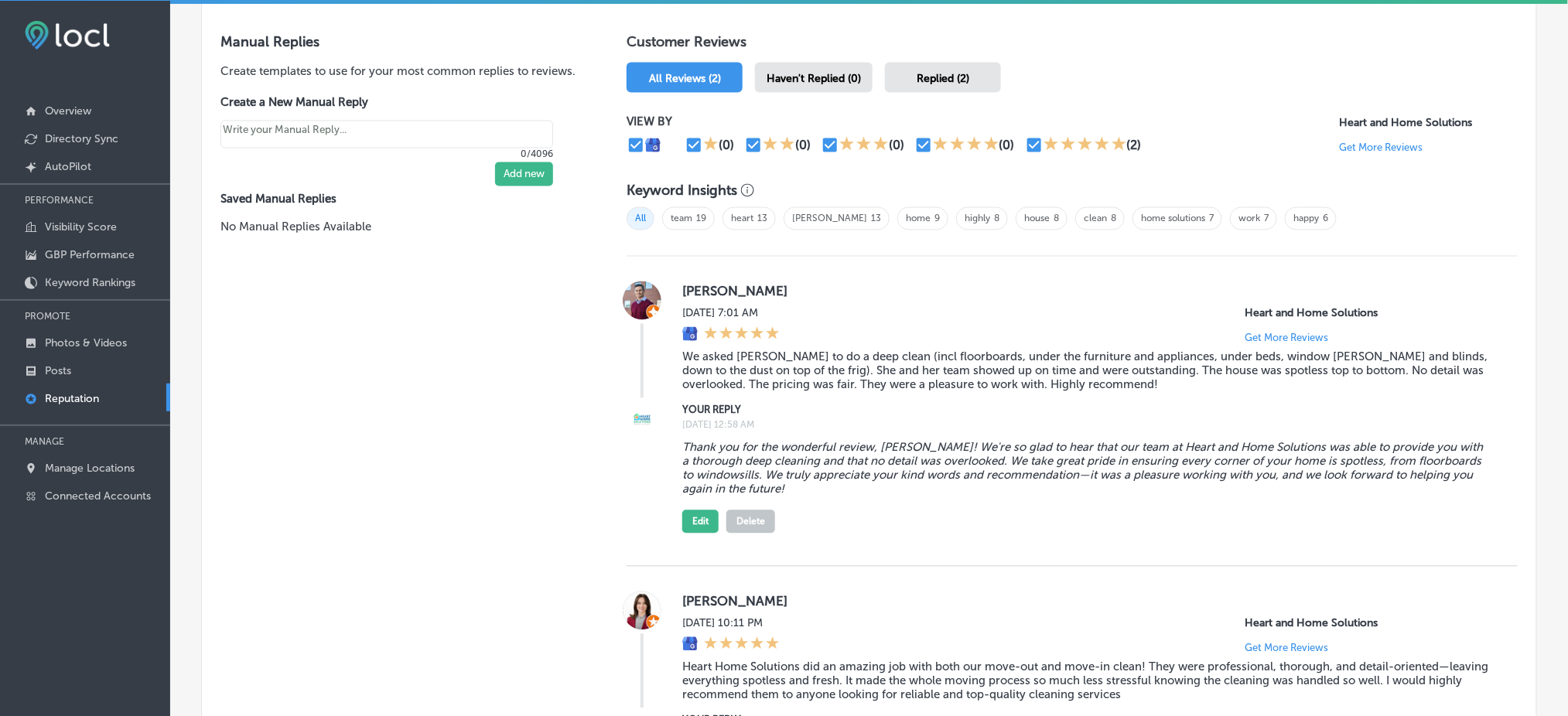
scroll to position [1001, 0]
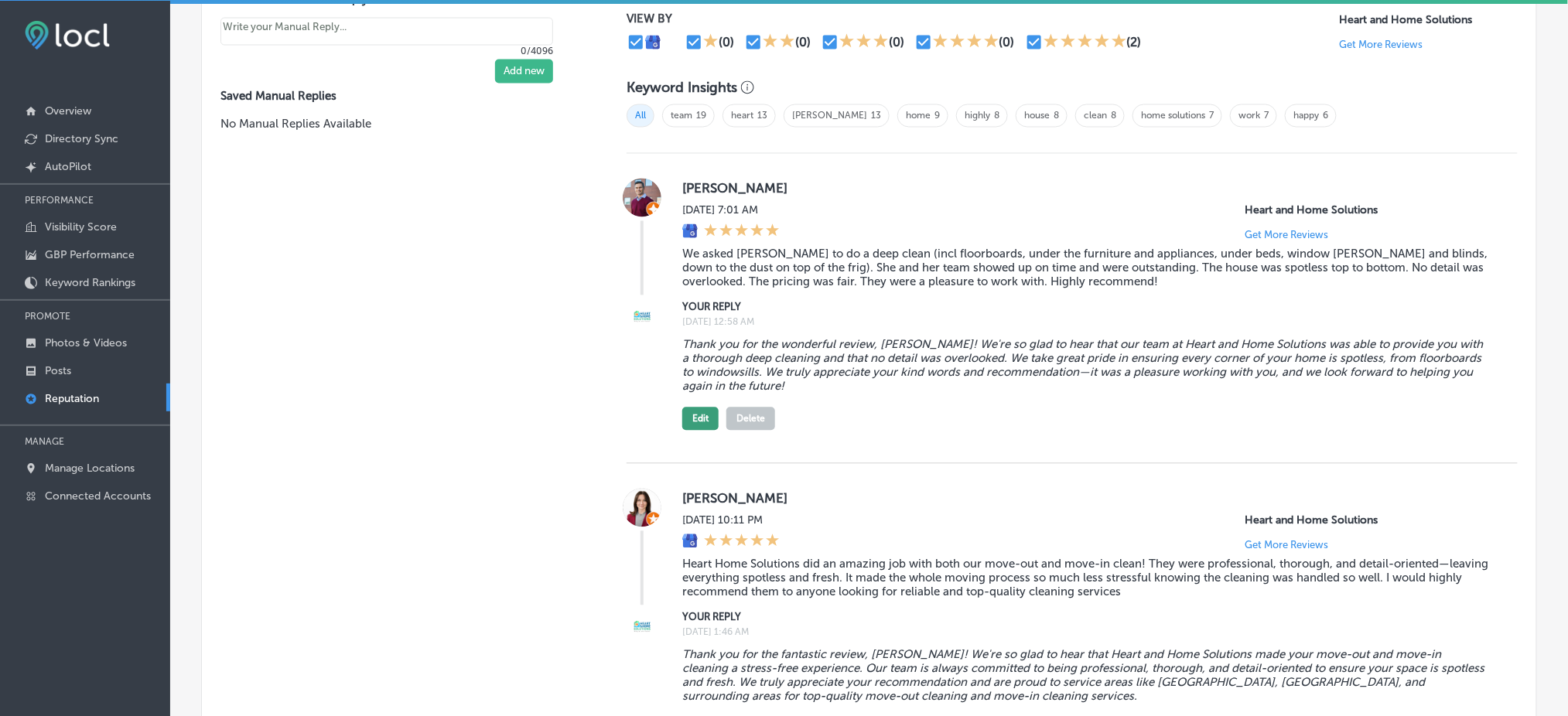
click at [693, 411] on button "Edit" at bounding box center [699, 418] width 36 height 23
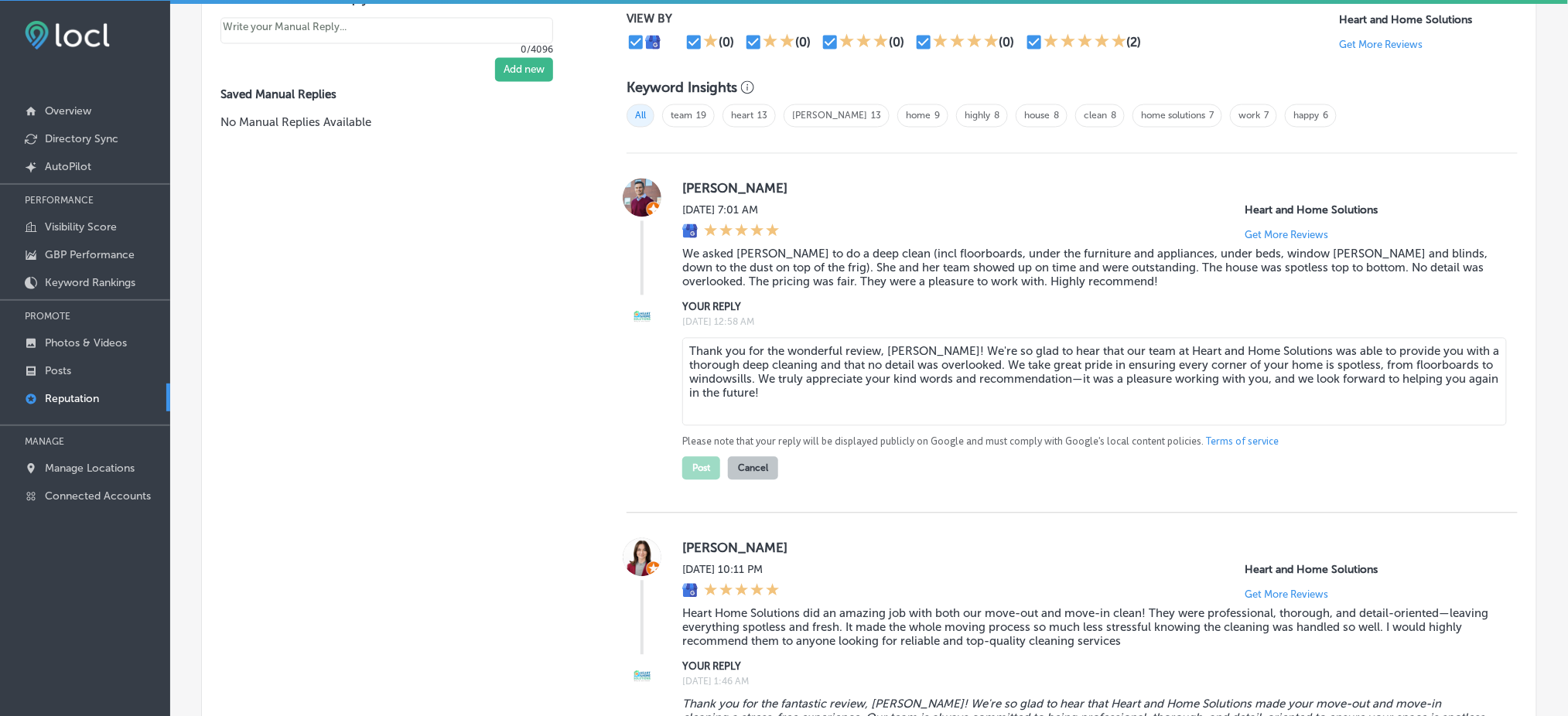
type textarea "x"
drag, startPoint x: 796, startPoint y: 388, endPoint x: 677, endPoint y: 333, distance: 131.1
click at [682, 338] on div "Thank you for the wonderful review, [PERSON_NAME]! We're so glad to hear that o…" at bounding box center [1086, 383] width 810 height 91
paste textarea "ChatGPT said: Thank you for the wonderful review, [PERSON_NAME]! We're so glad …"
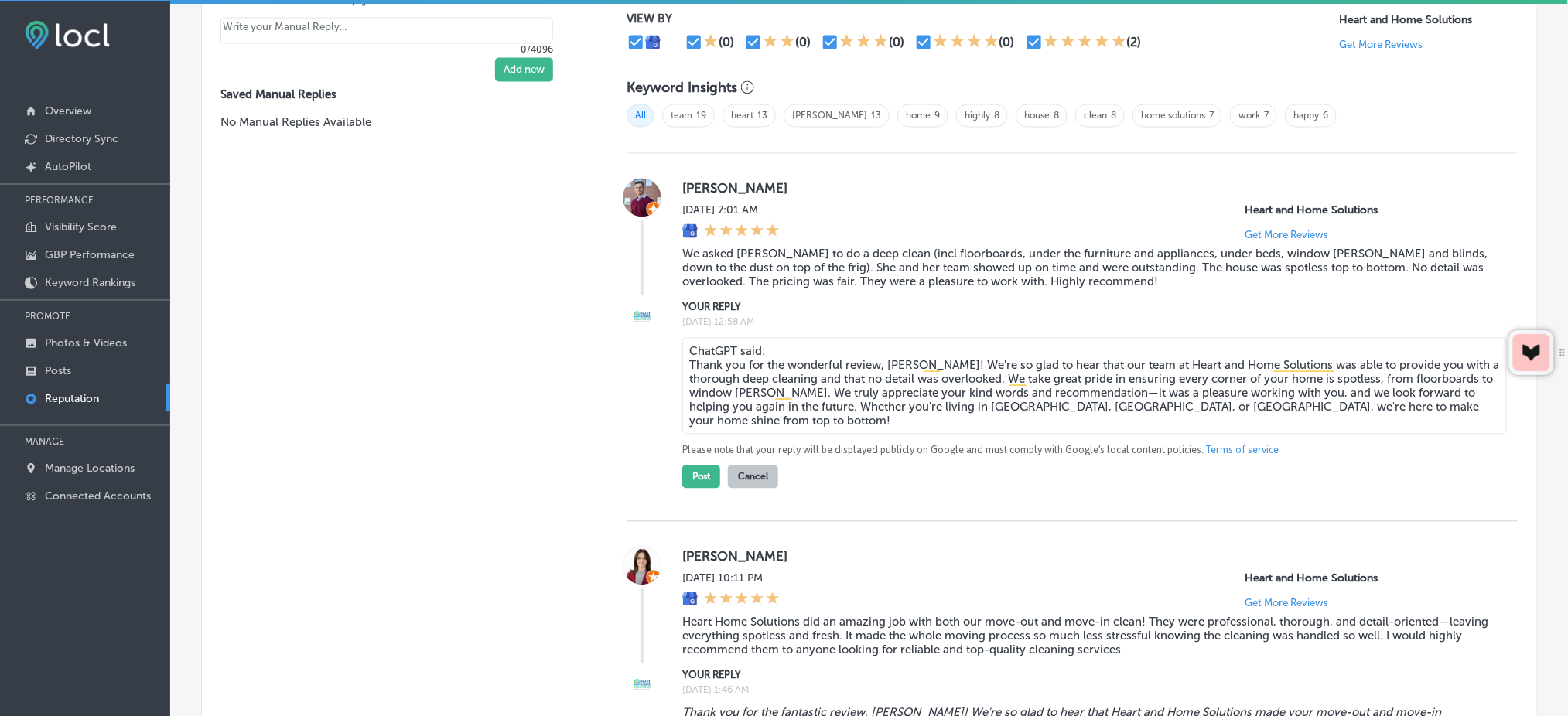
drag, startPoint x: 778, startPoint y: 351, endPoint x: 677, endPoint y: 346, distance: 101.1
click at [682, 346] on textarea "ChatGPT said: Thank you for the wonderful review, [PERSON_NAME]! We're so glad …" at bounding box center [1094, 386] width 824 height 97
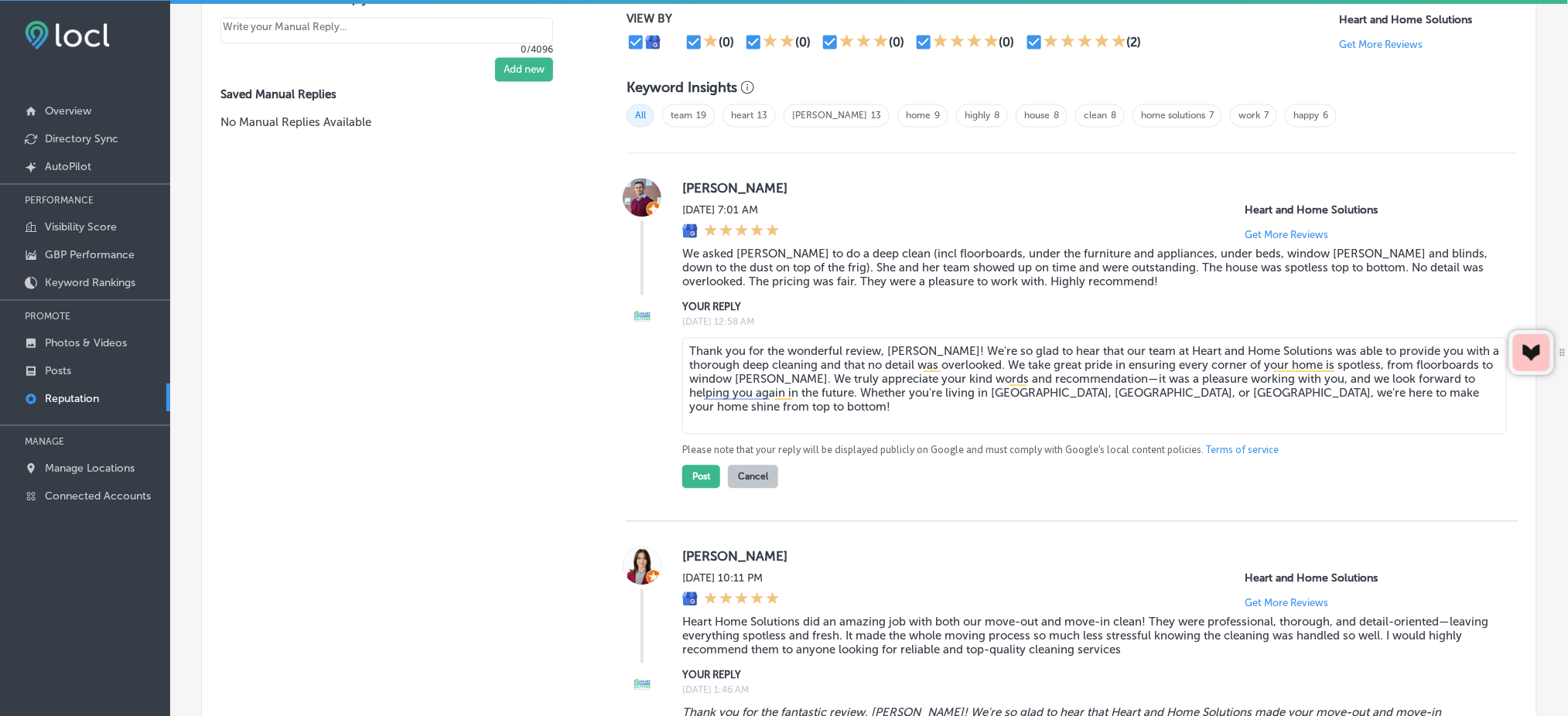
click at [684, 359] on textarea "Thank you for the wonderful review, [PERSON_NAME]! We're so glad to hear that o…" at bounding box center [1094, 386] width 824 height 97
type textarea "Thank you for the wonderful review, [PERSON_NAME]! We're so glad to hear that o…"
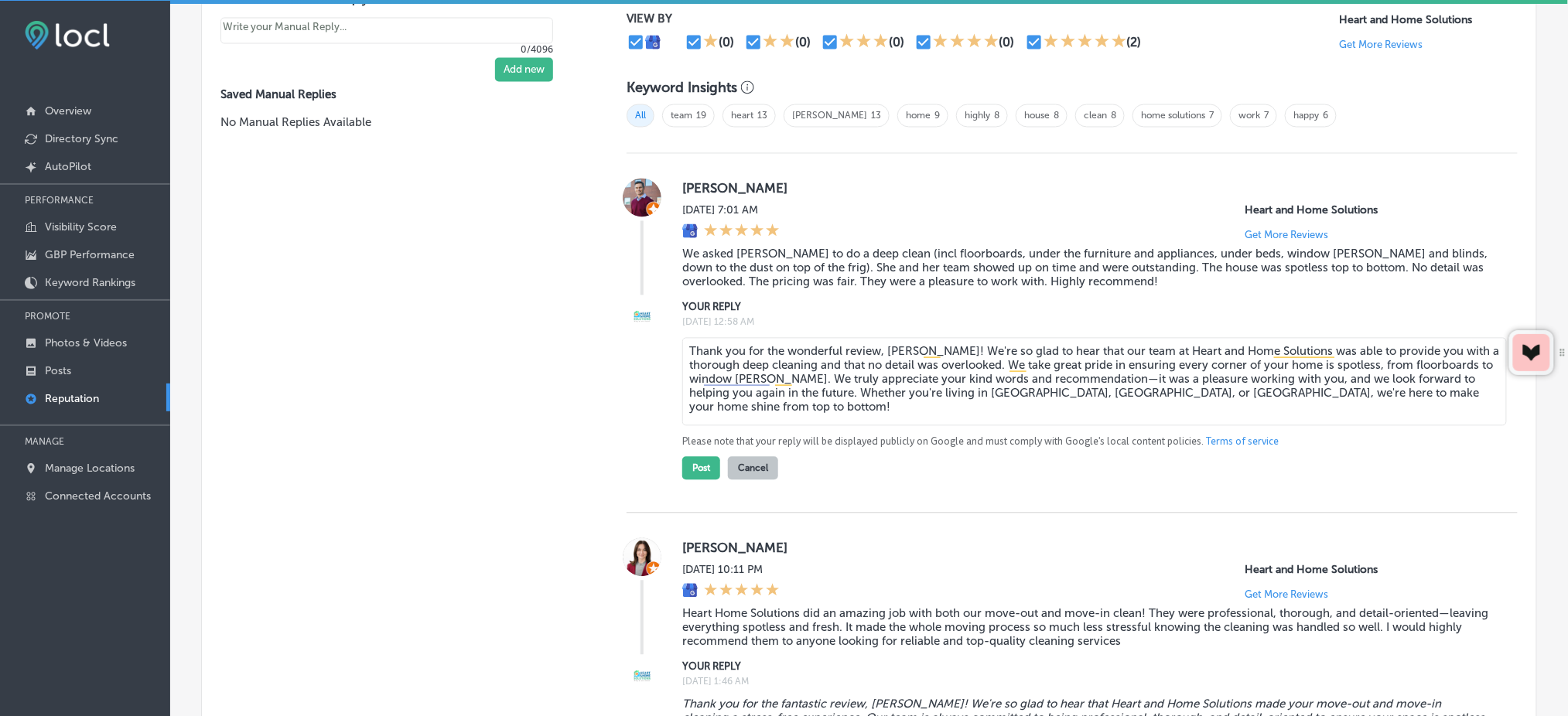
type textarea "x"
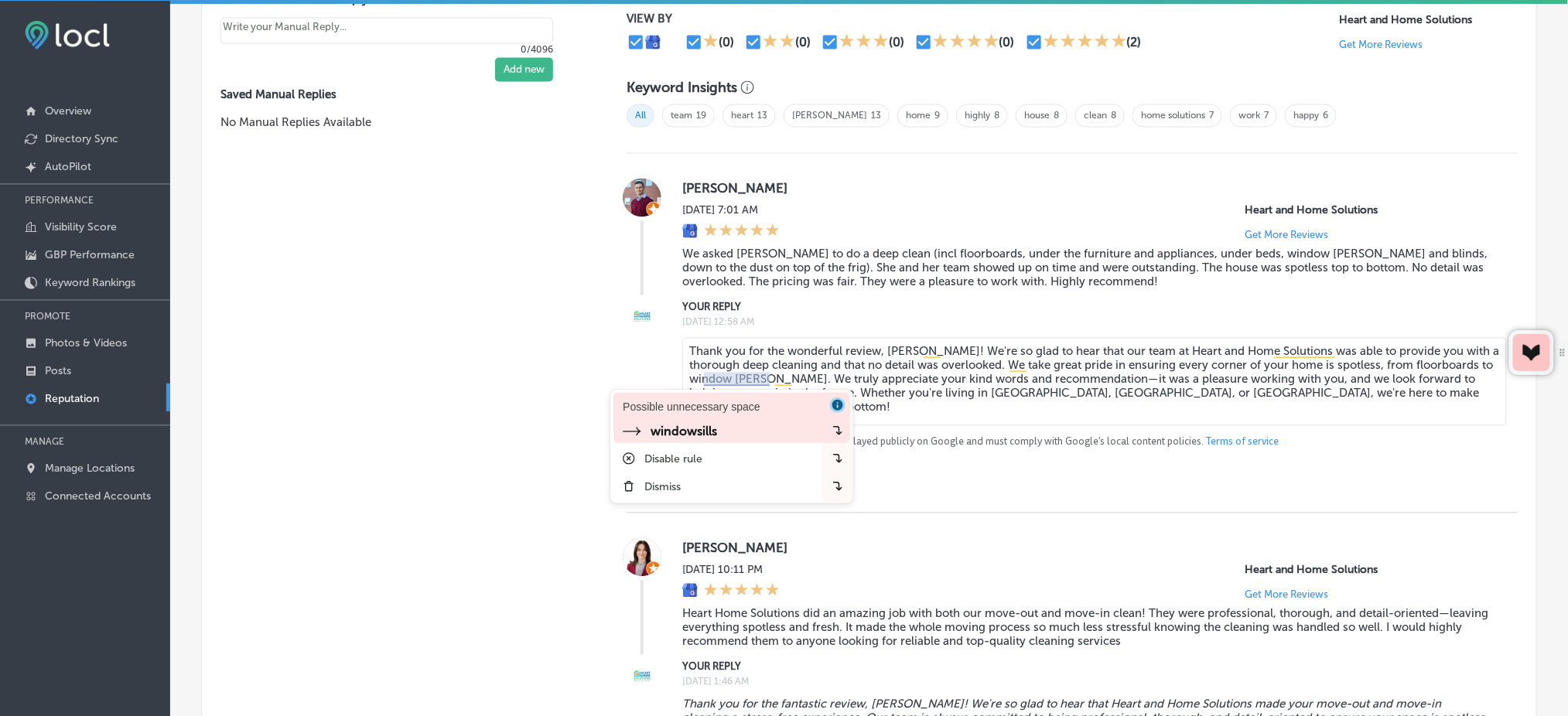
click at [733, 410] on div "Possible unnecessary space" at bounding box center [690, 406] width 137 height 16
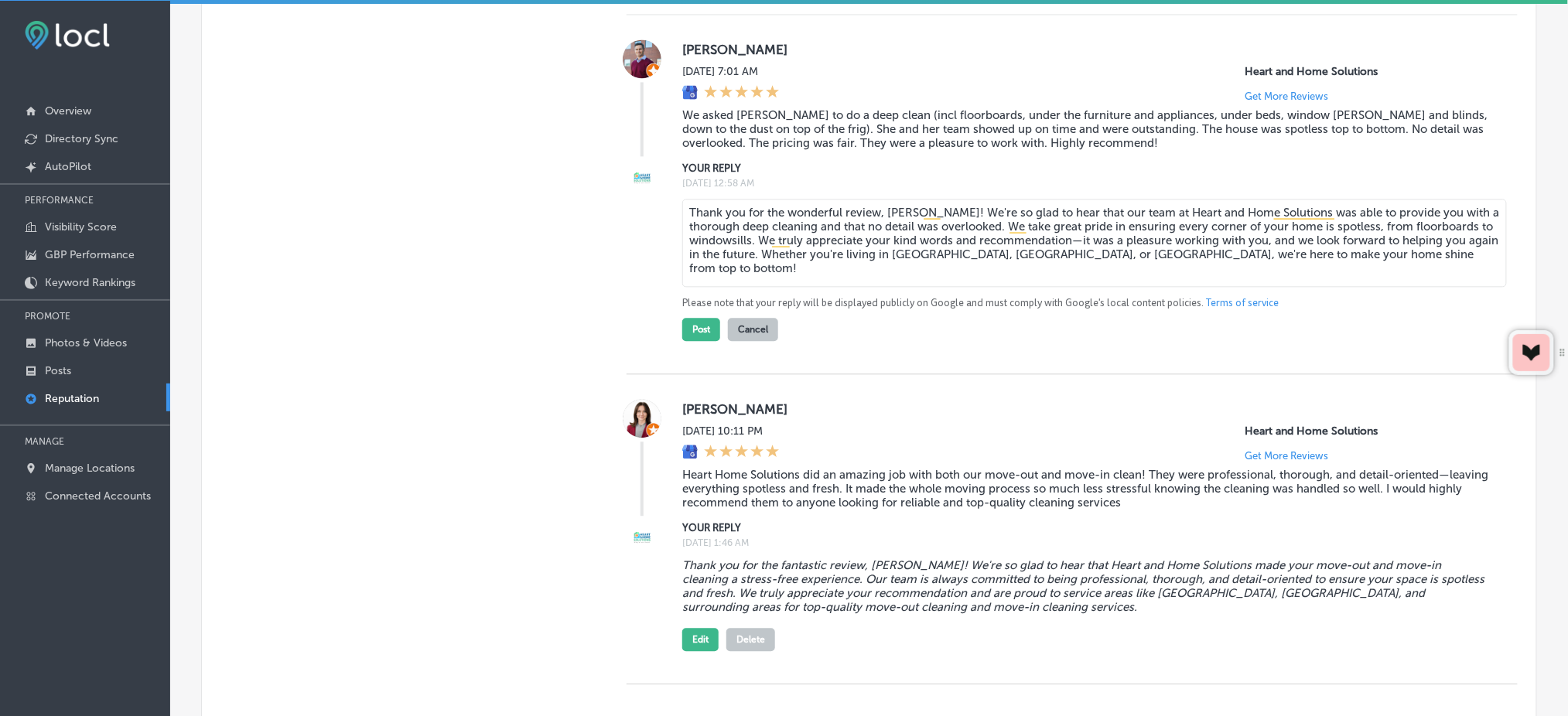
scroll to position [1104, 0]
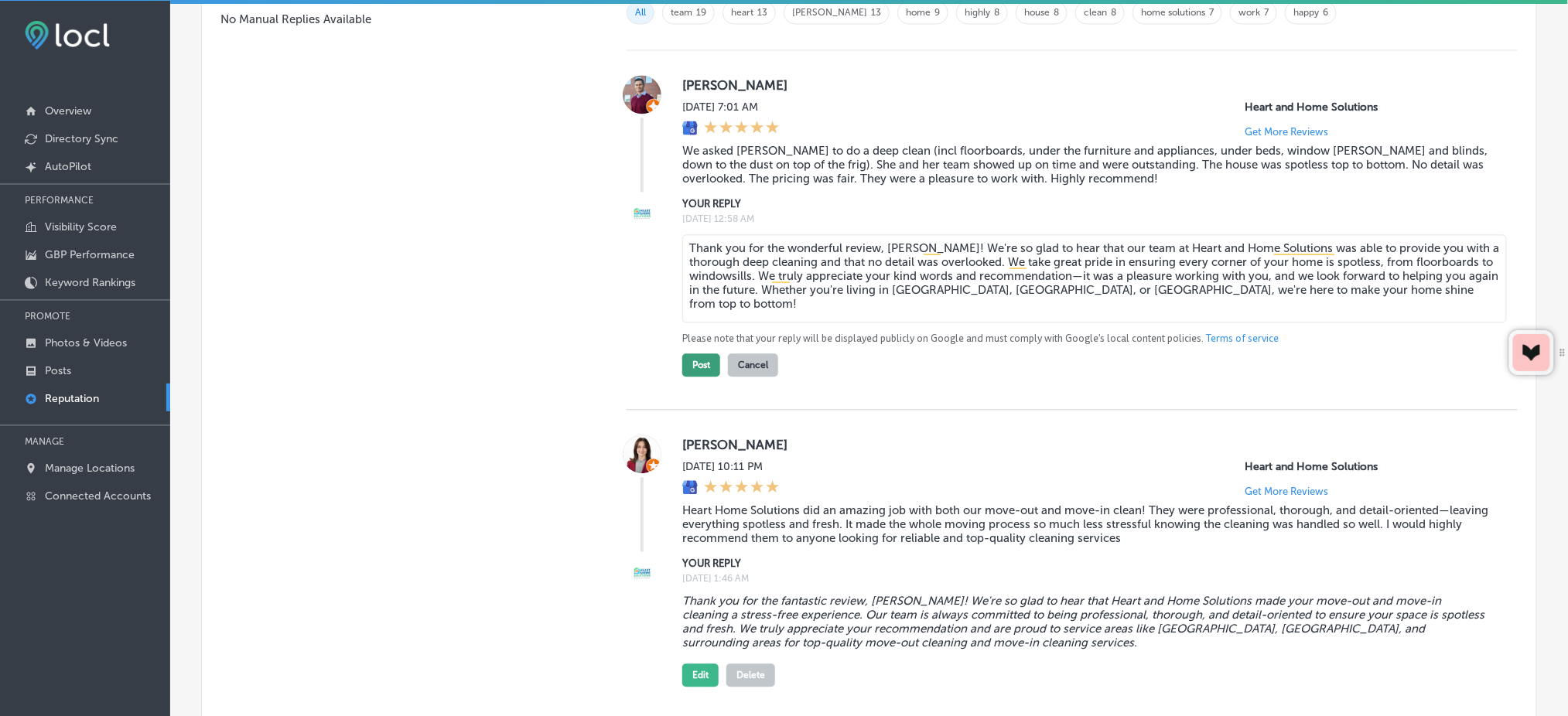
type textarea "Thank you for the wonderful review, [PERSON_NAME]! We're so glad to hear that o…"
click at [700, 364] on button "Post" at bounding box center [700, 365] width 38 height 23
type textarea "x"
